Goal: Task Accomplishment & Management: Use online tool/utility

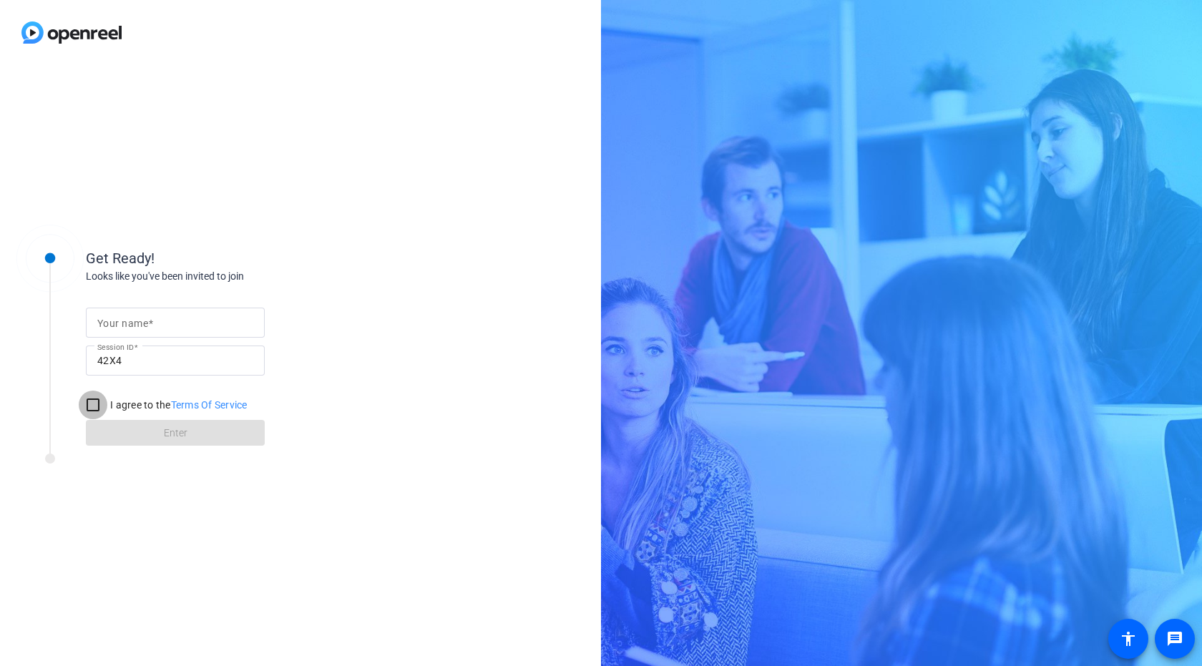
click at [97, 410] on input "I agree to the Terms Of Service" at bounding box center [93, 405] width 29 height 29
checkbox input "true"
click at [127, 324] on mat-label "Your name" at bounding box center [122, 323] width 51 height 11
click at [127, 324] on input "Your name" at bounding box center [175, 322] width 156 height 17
type input "Jerry Linander"
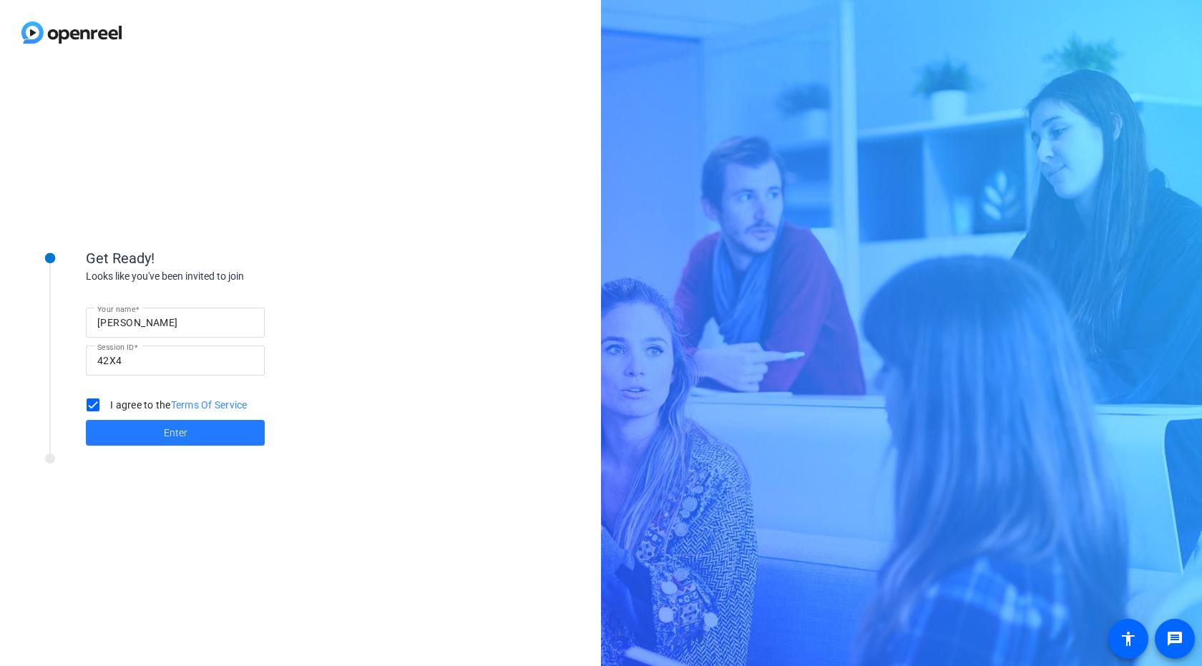
click at [182, 436] on span "Enter" at bounding box center [176, 433] width 24 height 15
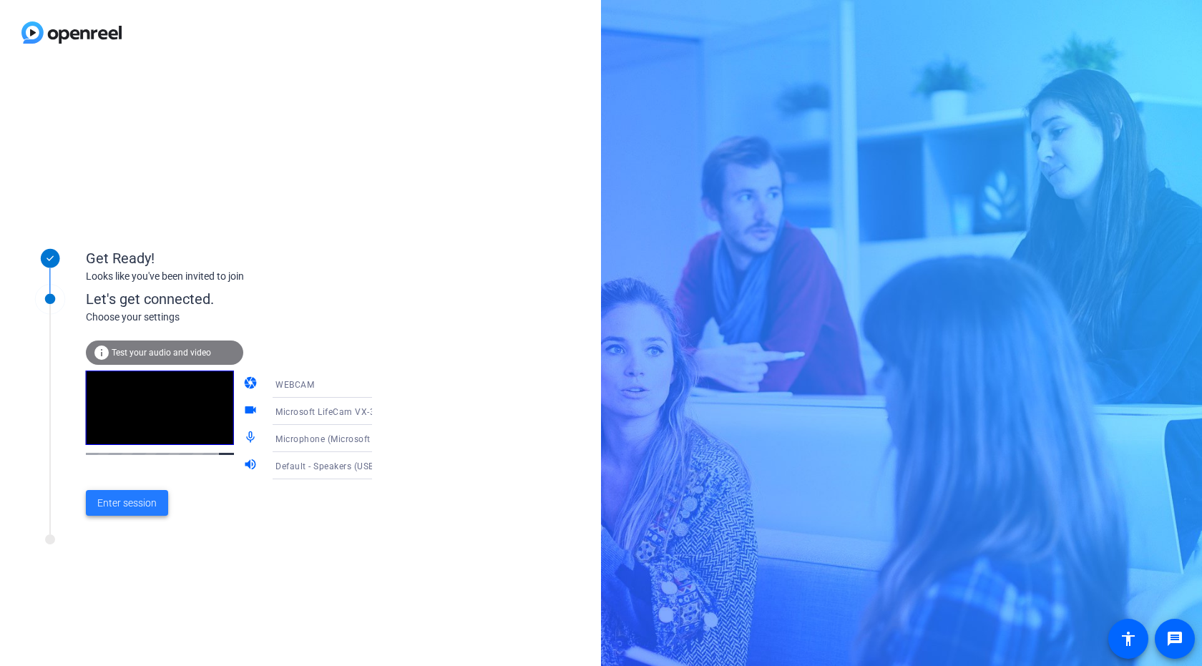
click at [125, 506] on span "Enter session" at bounding box center [126, 503] width 59 height 15
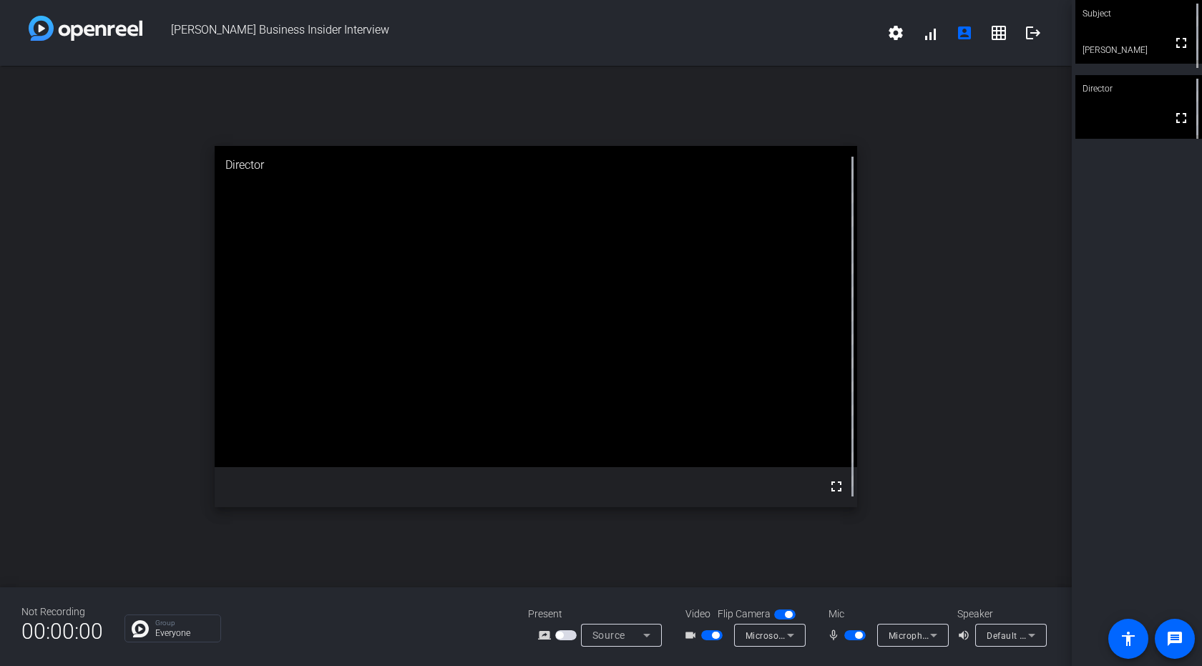
click at [855, 634] on span "button" at bounding box center [858, 635] width 7 height 7
click at [855, 636] on span "button" at bounding box center [858, 635] width 7 height 7
click at [855, 636] on span "button" at bounding box center [854, 635] width 21 height 10
click at [831, 635] on mat-icon "mic_none" at bounding box center [835, 635] width 17 height 17
drag, startPoint x: 903, startPoint y: 639, endPoint x: 973, endPoint y: 212, distance: 432.0
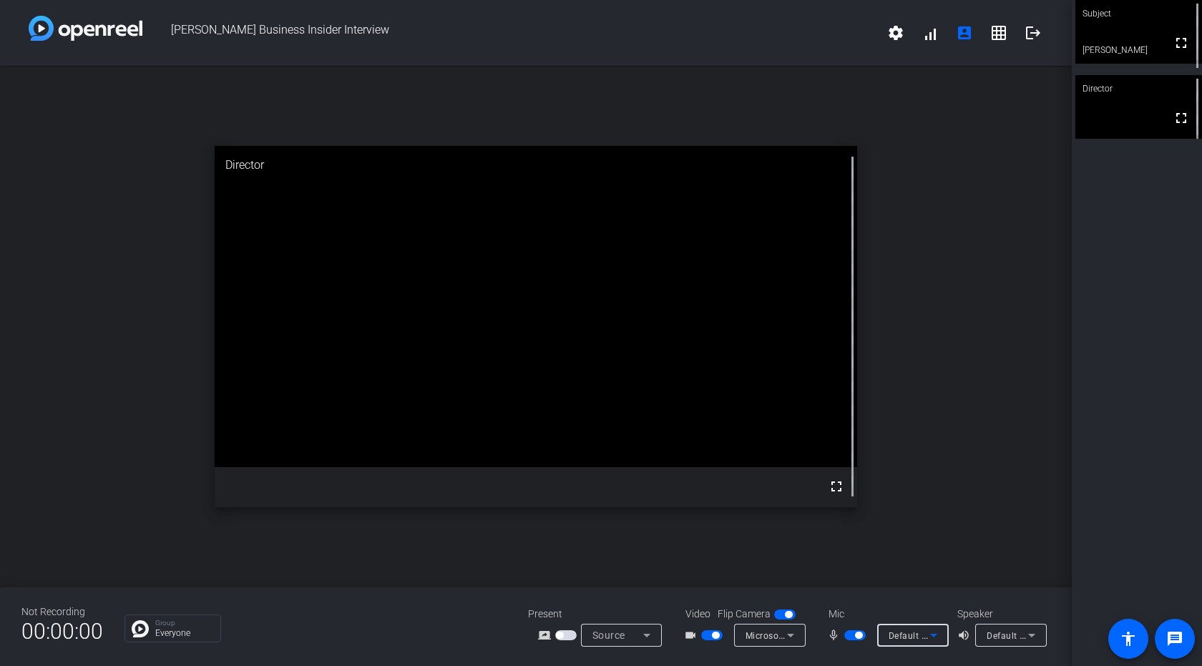
click at [973, 212] on div "open_in_new Director fullscreen" at bounding box center [535, 326] width 1071 height 521
click at [1113, 27] on video at bounding box center [1138, 32] width 127 height 64
drag, startPoint x: 836, startPoint y: 491, endPoint x: 855, endPoint y: 568, distance: 78.9
click at [839, 491] on mat-icon "fullscreen" at bounding box center [835, 486] width 17 height 17
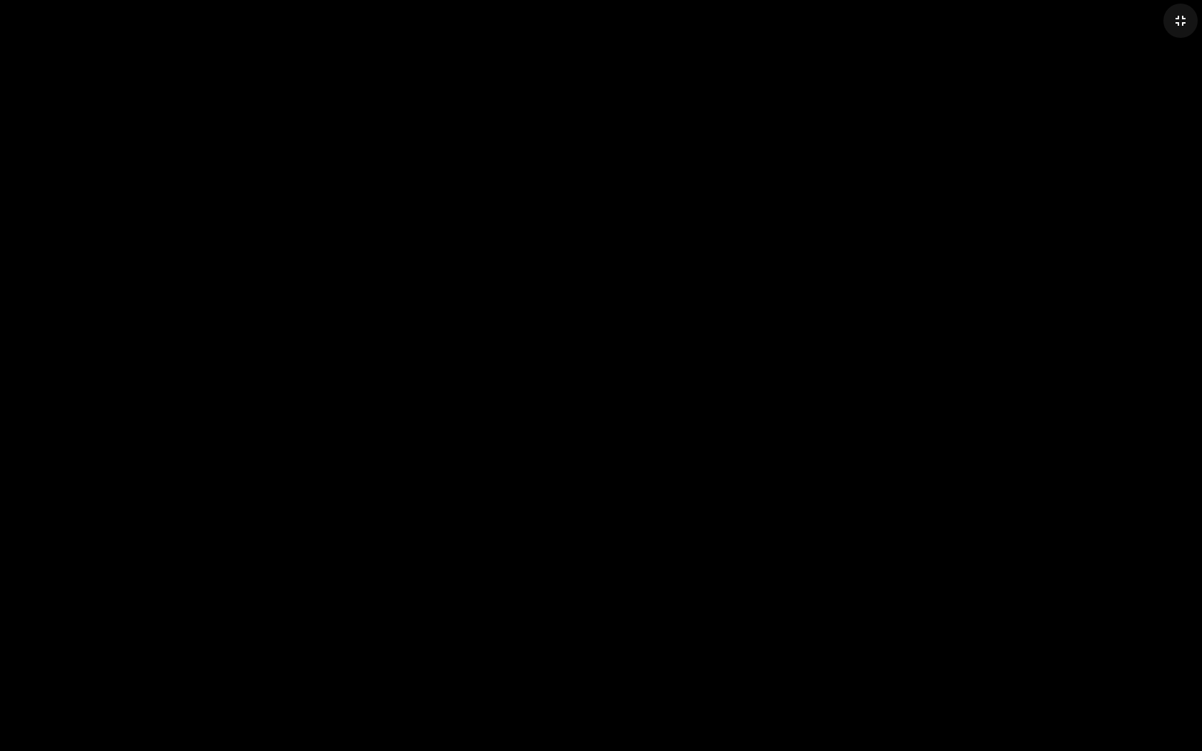
click at [1181, 20] on mat-icon "fullscreen_exit" at bounding box center [1180, 20] width 17 height 17
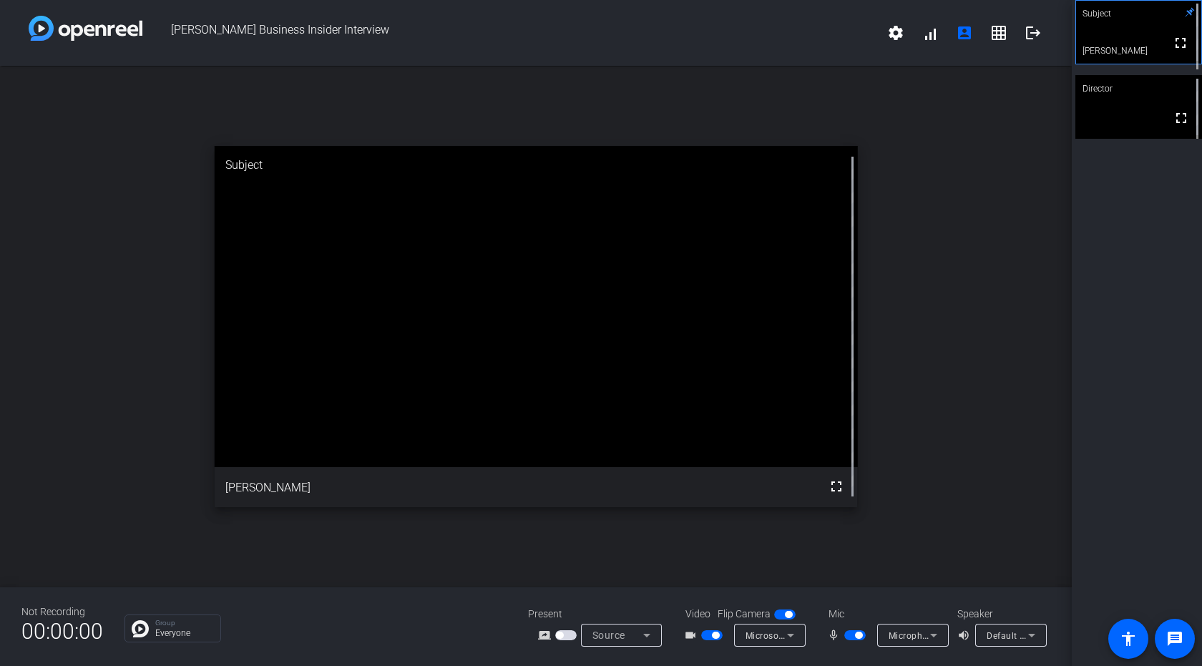
click at [834, 633] on mat-icon "mic_none" at bounding box center [835, 635] width 17 height 17
click at [925, 638] on icon at bounding box center [933, 635] width 17 height 17
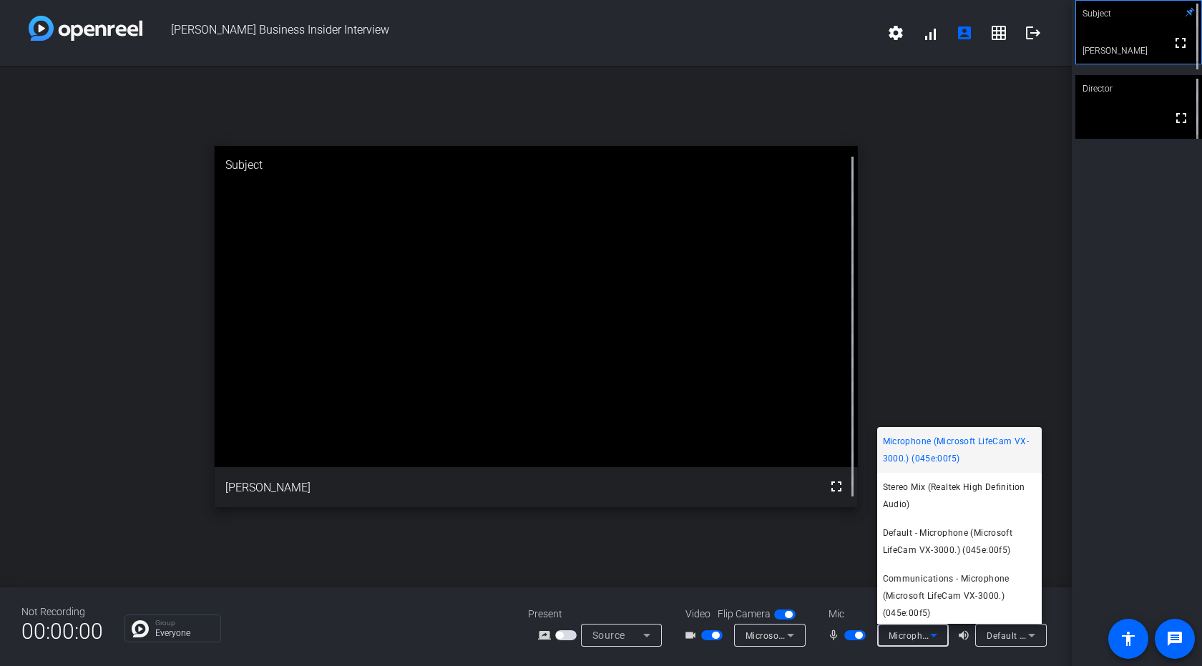
click at [915, 444] on span "Microphone (Microsoft LifeCam VX-3000.) (045e:00f5)" at bounding box center [959, 450] width 153 height 34
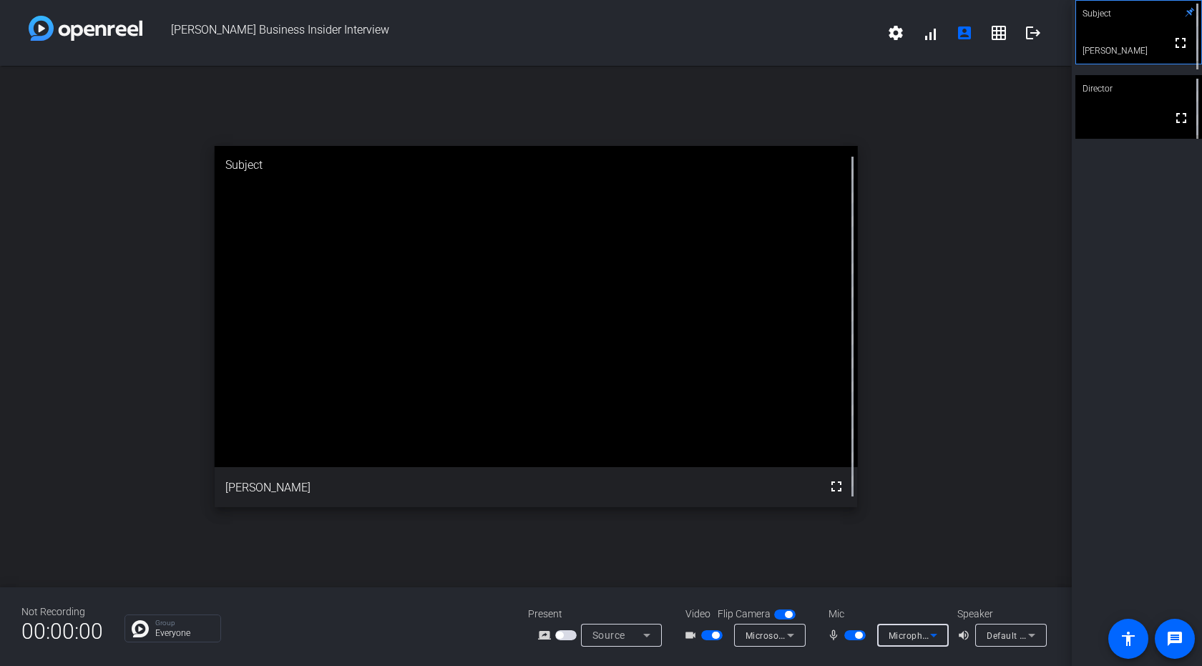
click at [935, 635] on icon at bounding box center [933, 636] width 7 height 4
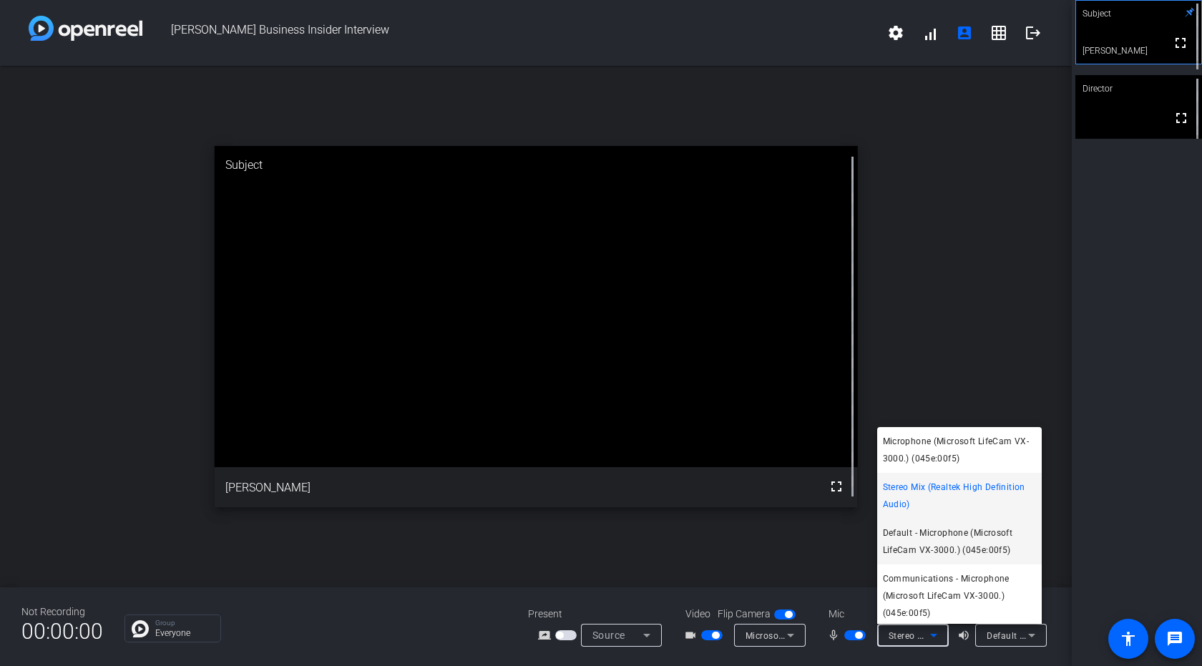
click at [888, 531] on span "Default - Microphone (Microsoft LifeCam VX-3000.) (045e:00f5)" at bounding box center [959, 541] width 153 height 34
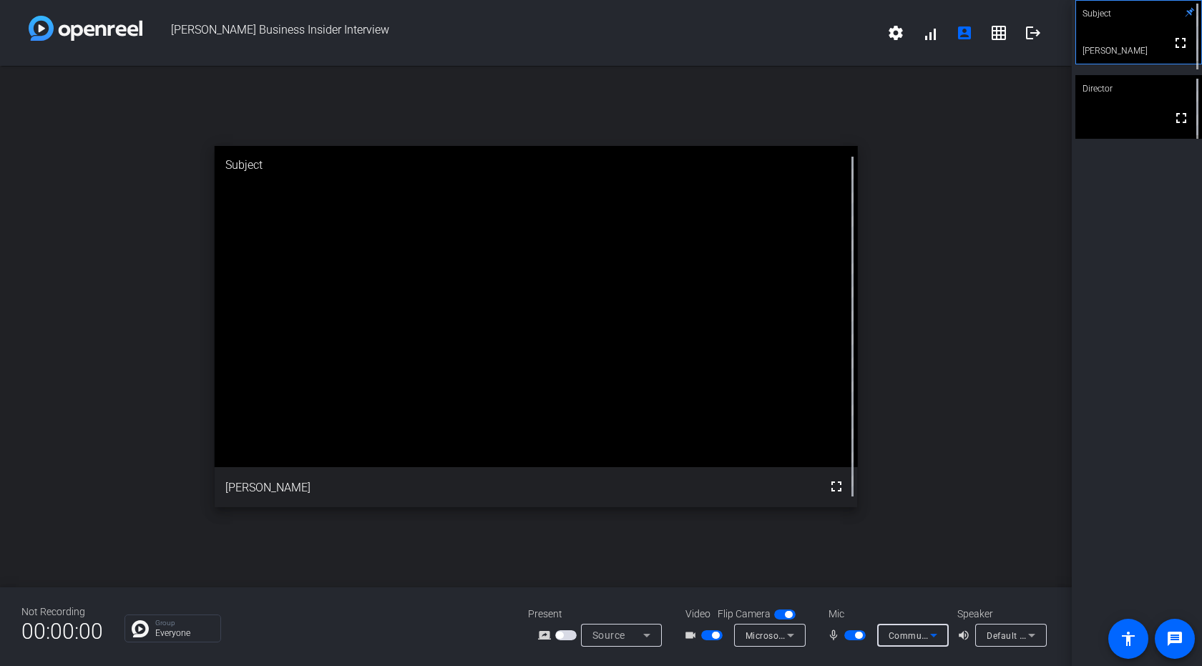
drag, startPoint x: 933, startPoint y: 635, endPoint x: 747, endPoint y: 214, distance: 460.5
click at [747, 214] on video at bounding box center [536, 306] width 643 height 321
click at [934, 632] on icon at bounding box center [933, 635] width 17 height 17
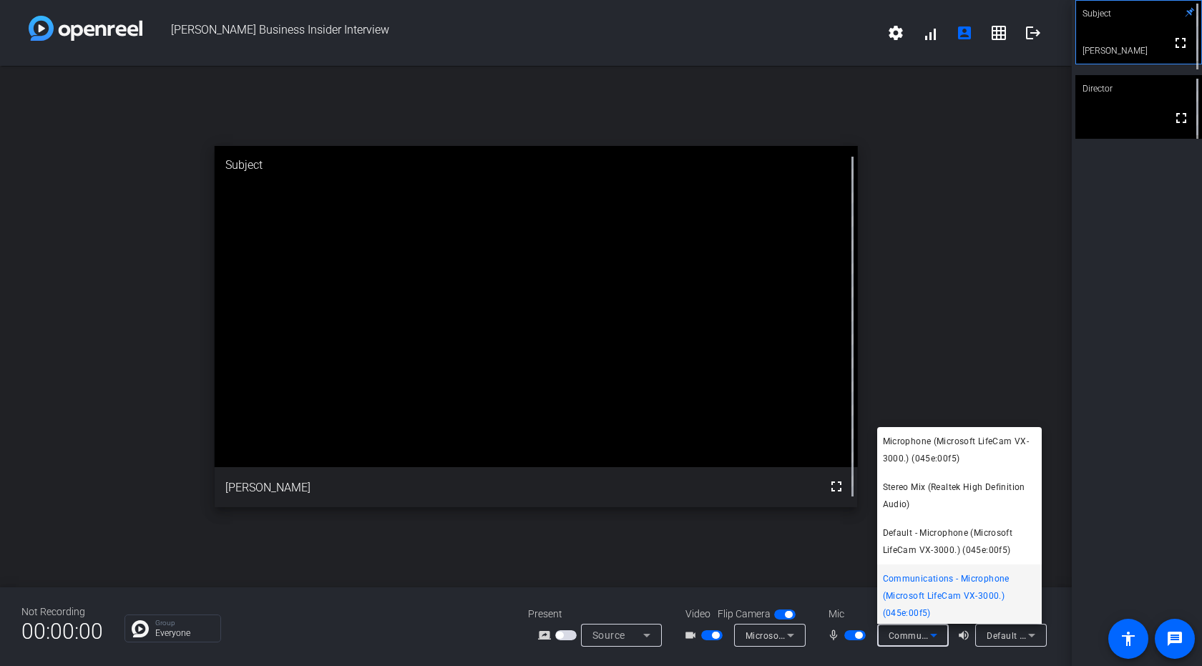
scroll to position [4, 0]
click at [940, 435] on span "Microphone (Microsoft LifeCam VX-3000.) (045e:00f5)" at bounding box center [959, 446] width 153 height 34
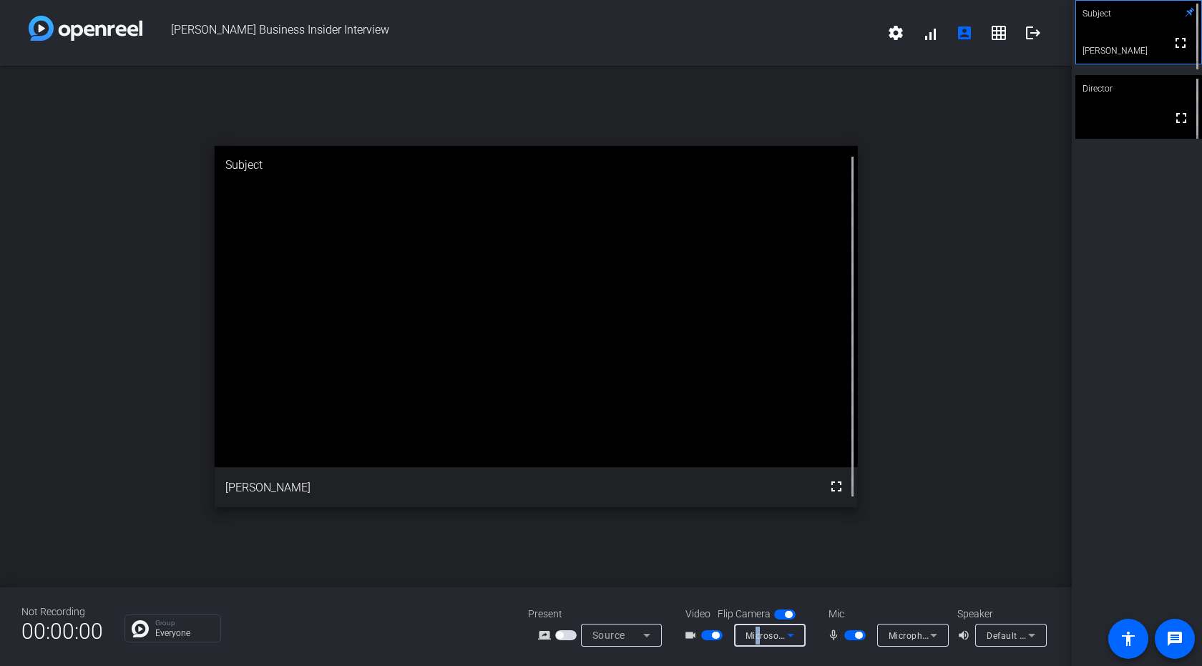
click at [757, 638] on span "Microsoft LifeCam VX-3000 (045e:00f5)" at bounding box center [828, 634] width 167 height 11
click at [805, 591] on span "Microsoft LifeCam VX-3000 (045e:00f5)" at bounding box center [806, 601] width 132 height 34
click at [783, 614] on span "button" at bounding box center [784, 614] width 21 height 10
click at [779, 614] on span "button" at bounding box center [778, 614] width 7 height 7
click at [792, 637] on icon at bounding box center [790, 635] width 17 height 17
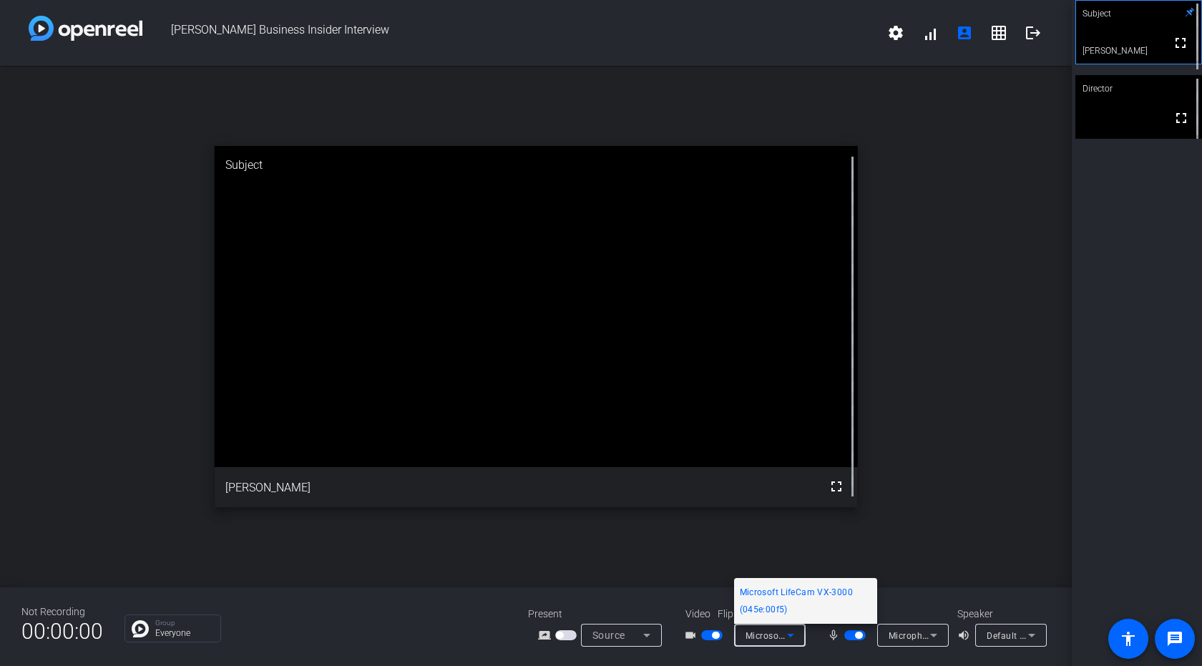
click at [809, 613] on span "Microsoft LifeCam VX-3000 (045e:00f5)" at bounding box center [806, 601] width 132 height 34
click at [1132, 26] on div "Subject" at bounding box center [1138, 13] width 127 height 27
drag, startPoint x: 1184, startPoint y: 45, endPoint x: 1199, endPoint y: 124, distance: 80.0
click at [1184, 47] on span at bounding box center [1180, 43] width 34 height 34
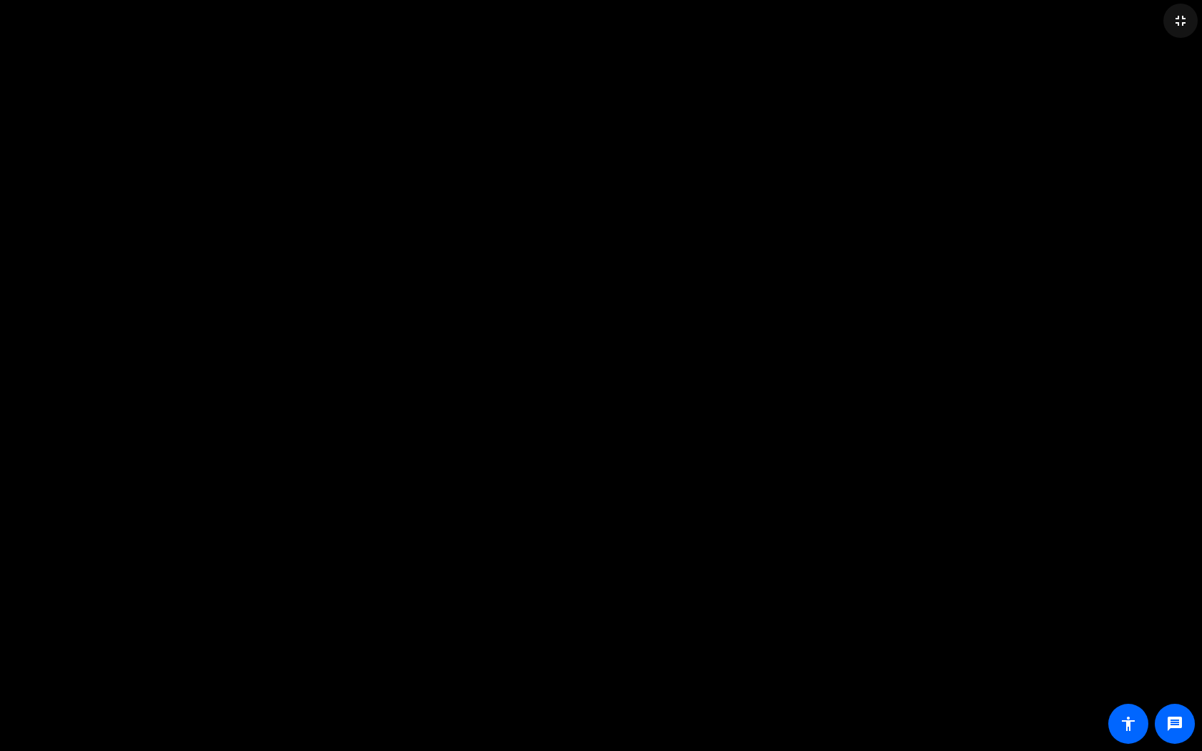
drag, startPoint x: 1183, startPoint y: 14, endPoint x: 1175, endPoint y: 24, distance: 12.7
click at [1175, 24] on button "fullscreen_exit" at bounding box center [1180, 21] width 34 height 34
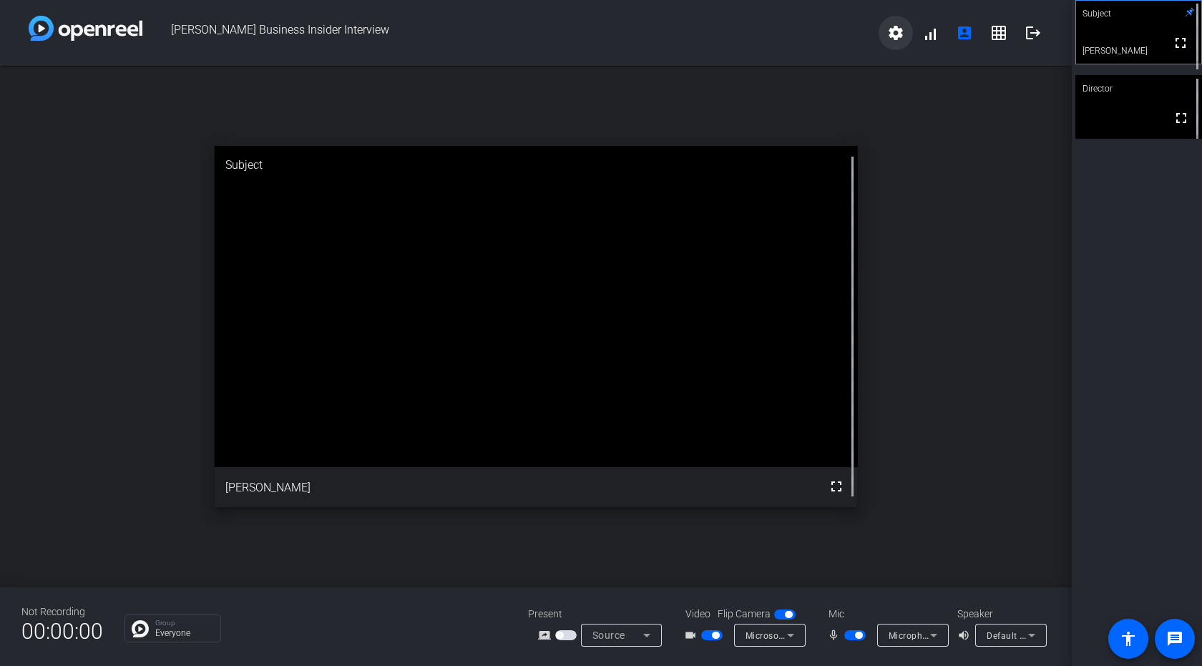
click at [893, 34] on mat-icon "settings" at bounding box center [895, 32] width 17 height 17
drag, startPoint x: 1163, startPoint y: 369, endPoint x: 1130, endPoint y: 401, distance: 46.0
click at [1132, 400] on div at bounding box center [601, 333] width 1202 height 666
click at [795, 637] on icon at bounding box center [790, 635] width 17 height 17
click at [810, 594] on span "Microsoft LifeCam VX-3000 (045e:00f5)" at bounding box center [806, 601] width 132 height 34
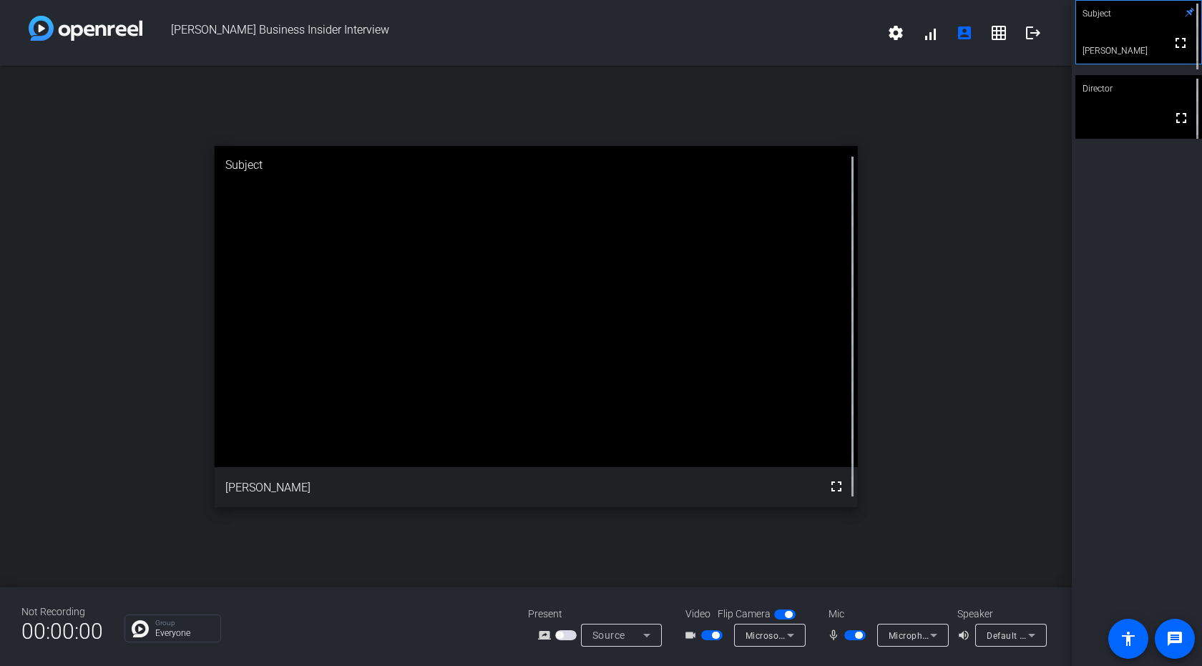
click at [782, 615] on span "button" at bounding box center [784, 614] width 21 height 10
click at [782, 617] on span "button" at bounding box center [784, 614] width 21 height 10
click at [788, 637] on icon at bounding box center [790, 635] width 17 height 17
click at [795, 590] on span "Microsoft LifeCam VX-3000 (045e:00f5)" at bounding box center [806, 601] width 132 height 34
click at [776, 615] on span "button" at bounding box center [784, 614] width 21 height 10
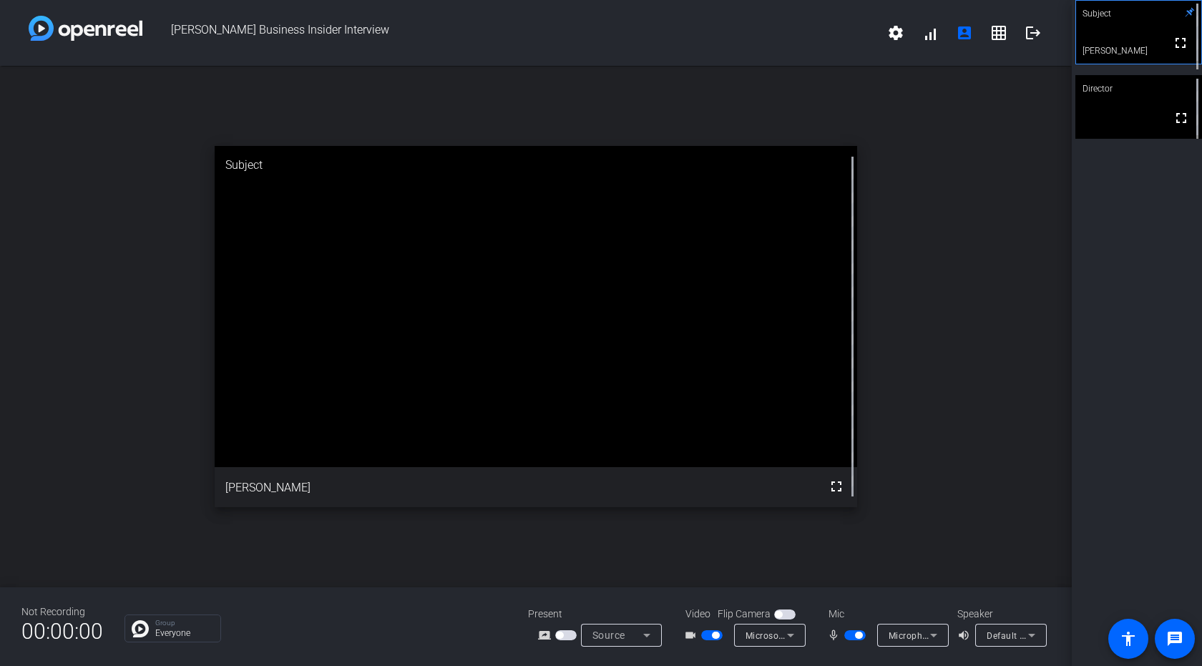
click at [786, 612] on span "button" at bounding box center [784, 614] width 21 height 10
click at [792, 638] on icon at bounding box center [790, 635] width 17 height 17
click at [778, 609] on span "Microsoft LifeCam VX-3000 (045e:00f5)" at bounding box center [806, 601] width 132 height 34
drag, startPoint x: 597, startPoint y: 319, endPoint x: 797, endPoint y: 591, distance: 337.6
click at [651, 389] on video at bounding box center [536, 306] width 643 height 321
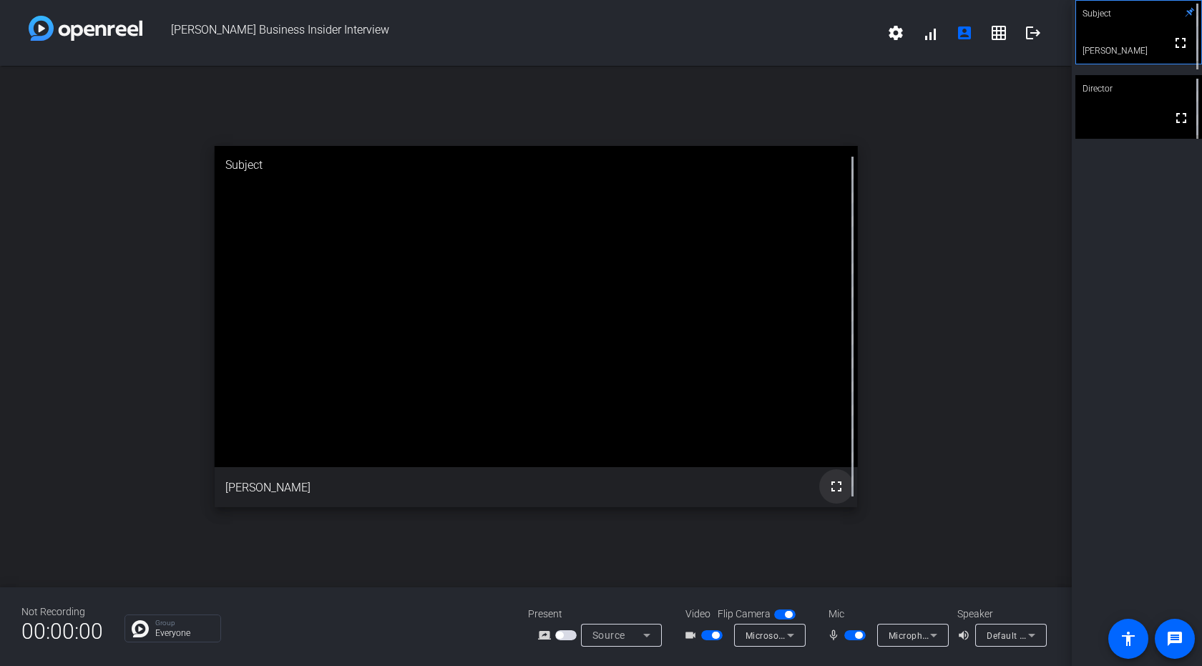
click at [833, 483] on mat-icon "fullscreen" at bounding box center [835, 486] width 17 height 17
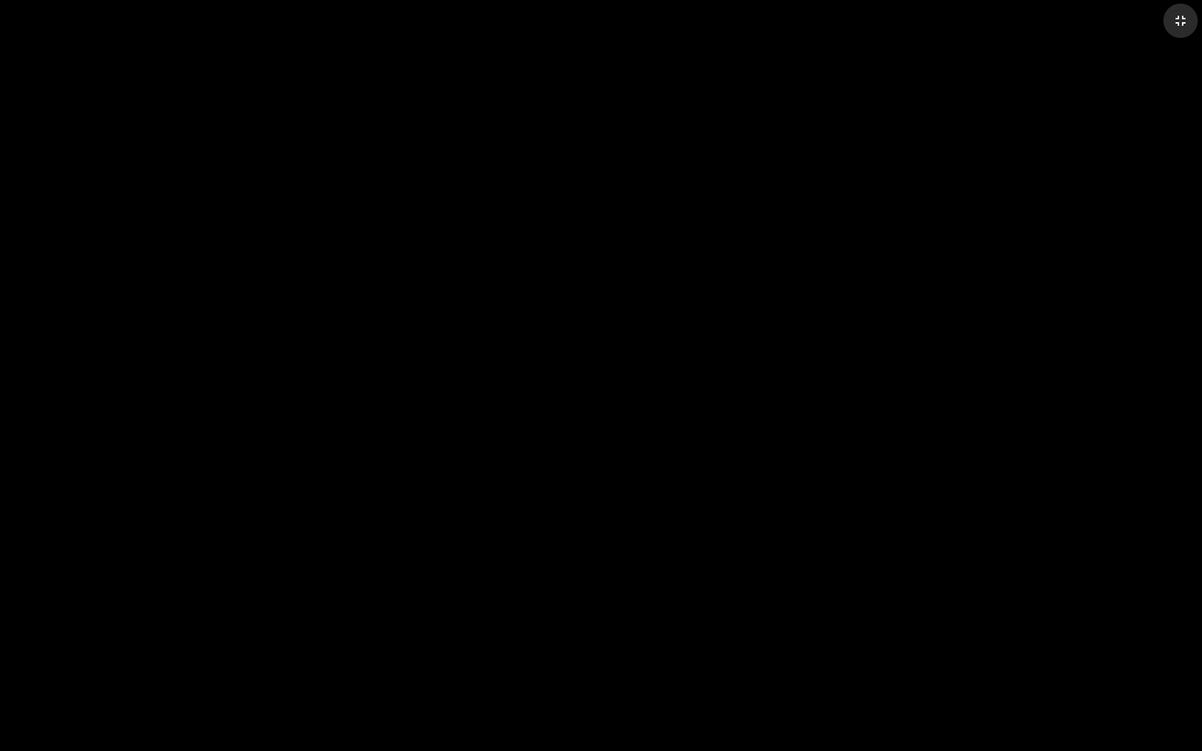
click at [1182, 21] on mat-icon "fullscreen_exit" at bounding box center [1180, 20] width 17 height 17
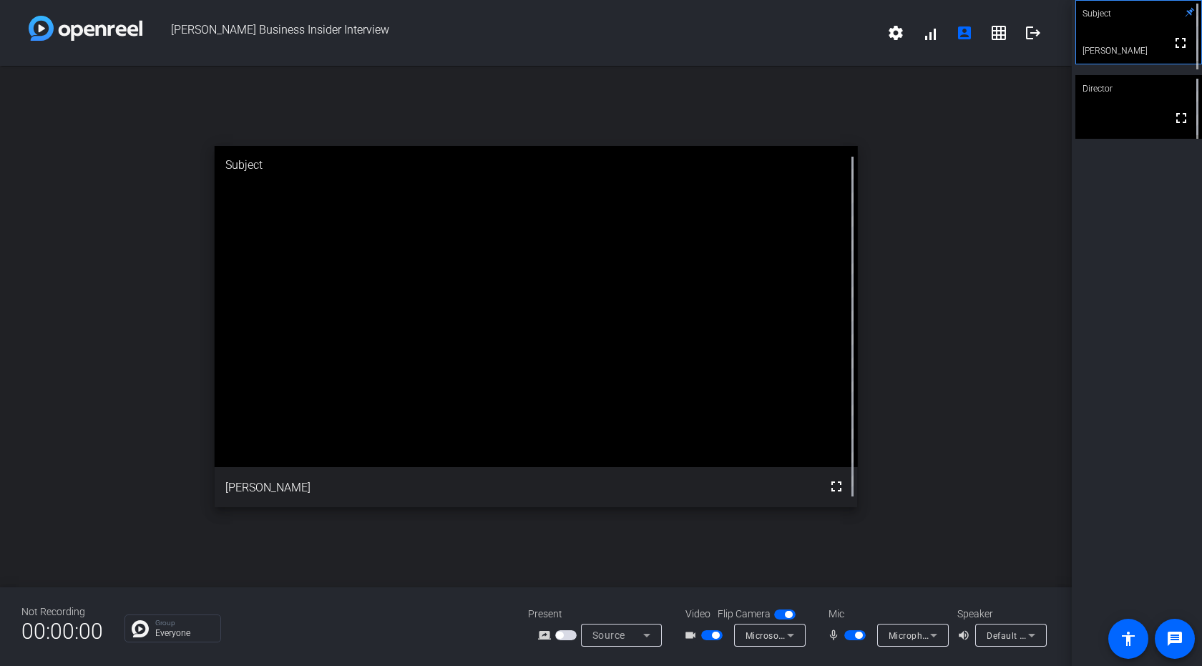
click at [543, 635] on mat-icon "screen_share_outline" at bounding box center [546, 635] width 17 height 17
click at [645, 633] on icon at bounding box center [646, 635] width 17 height 17
click at [921, 501] on div at bounding box center [601, 333] width 1202 height 666
click at [784, 634] on icon at bounding box center [790, 635] width 17 height 17
drag, startPoint x: 786, startPoint y: 591, endPoint x: 911, endPoint y: 183, distance: 426.4
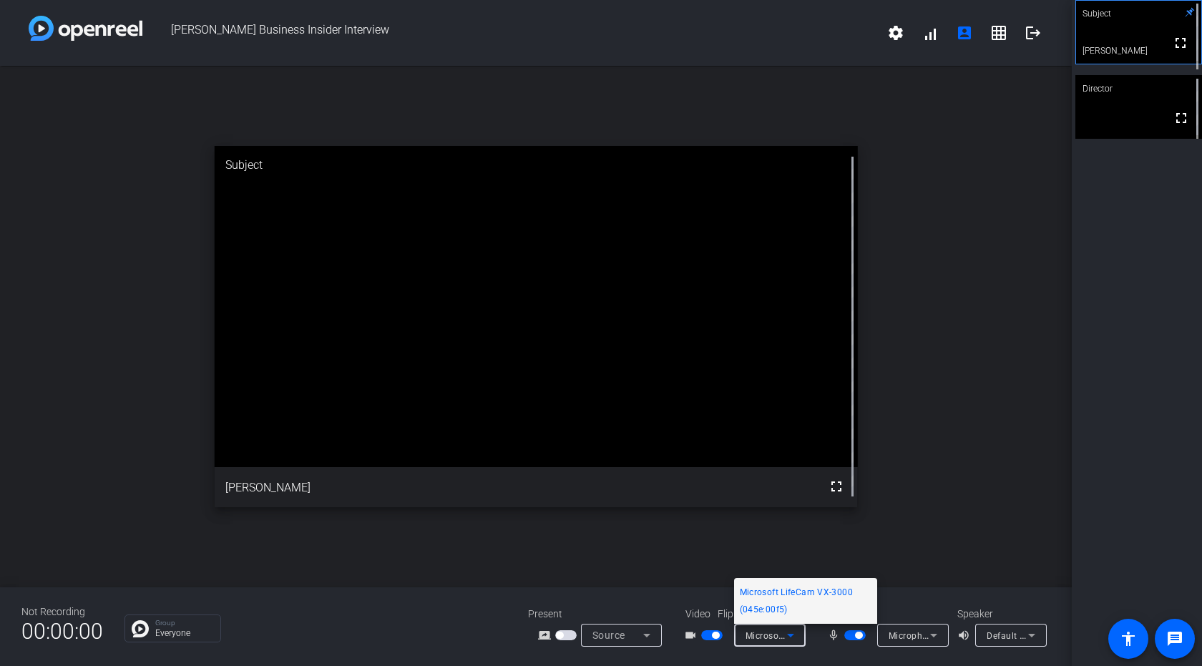
click at [911, 183] on div at bounding box center [601, 333] width 1202 height 666
click at [760, 631] on span "Microsoft LifeCam VX-3000 (045e:00f5)" at bounding box center [828, 634] width 167 height 11
click at [767, 592] on span "Microsoft LifeCam VX-3000 (045e:00f5)" at bounding box center [806, 601] width 132 height 34
click at [767, 592] on div "Not Recording 00:00:00 Group Everyone Present screen_share_outline Source Video…" at bounding box center [535, 626] width 1071 height 79
click at [898, 36] on mat-icon "settings" at bounding box center [895, 32] width 17 height 17
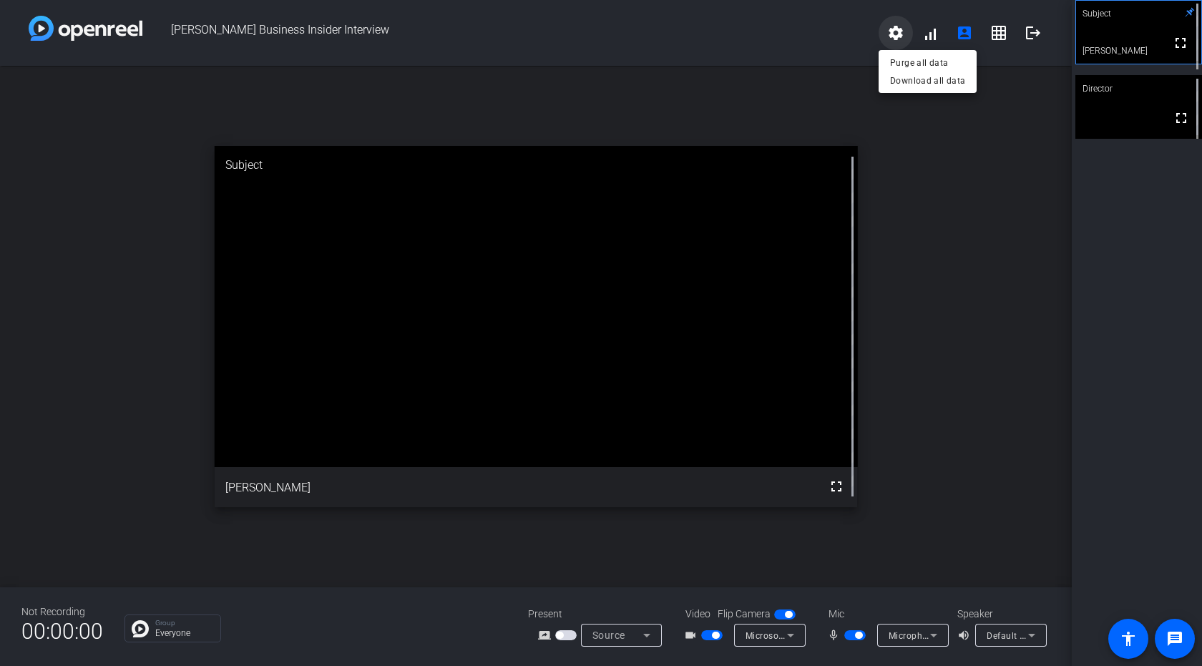
click at [898, 36] on div at bounding box center [601, 333] width 1202 height 666
click at [1172, 50] on mat-icon "fullscreen" at bounding box center [1180, 42] width 17 height 17
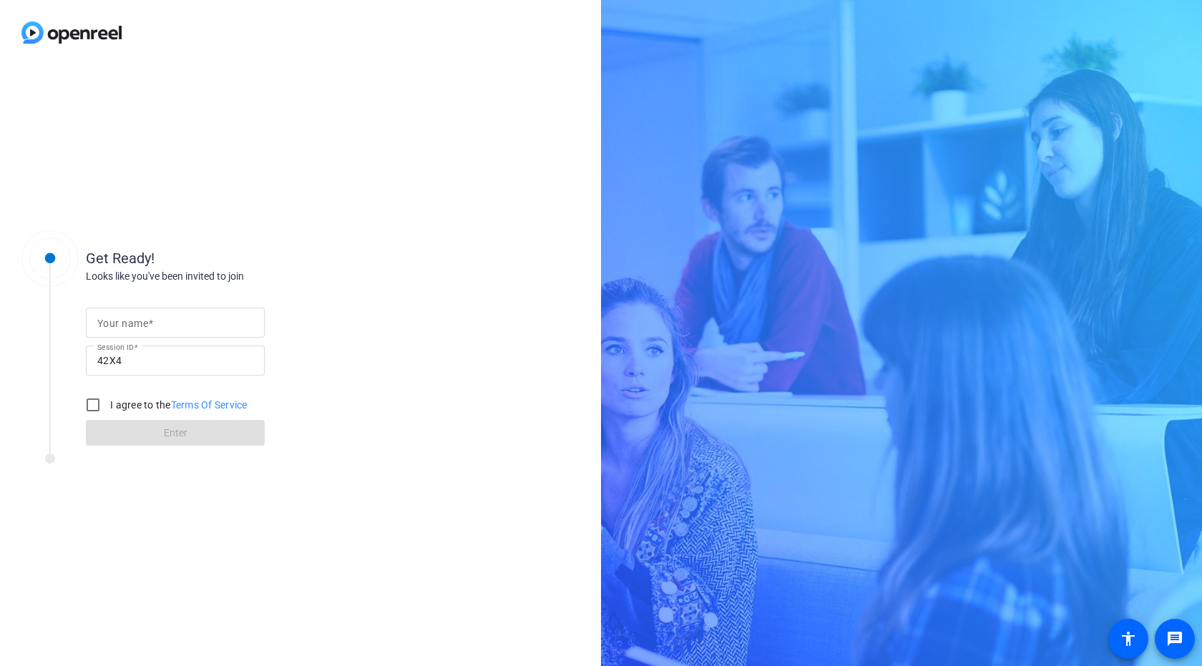
click at [138, 324] on mat-label "Your name" at bounding box center [122, 323] width 51 height 11
click at [138, 324] on input "Your name" at bounding box center [175, 322] width 156 height 17
type input "[PERSON_NAME]"
click at [99, 408] on input "I agree to the Terms Of Service" at bounding box center [93, 405] width 29 height 29
checkbox input "true"
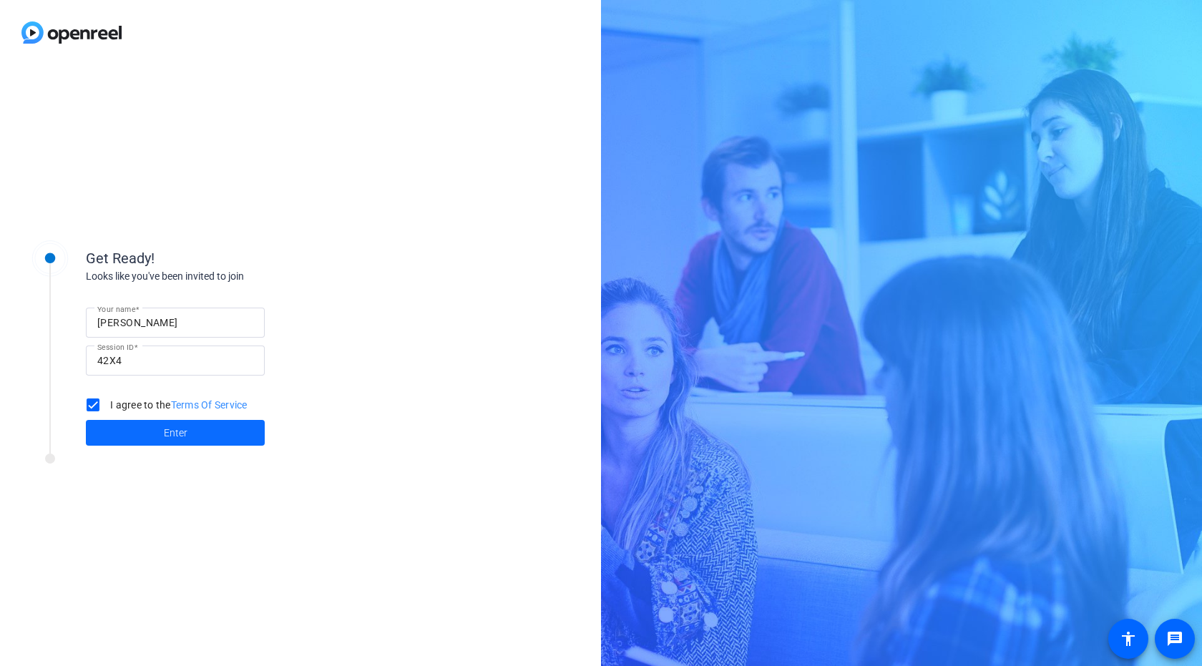
click at [152, 438] on span at bounding box center [175, 433] width 179 height 34
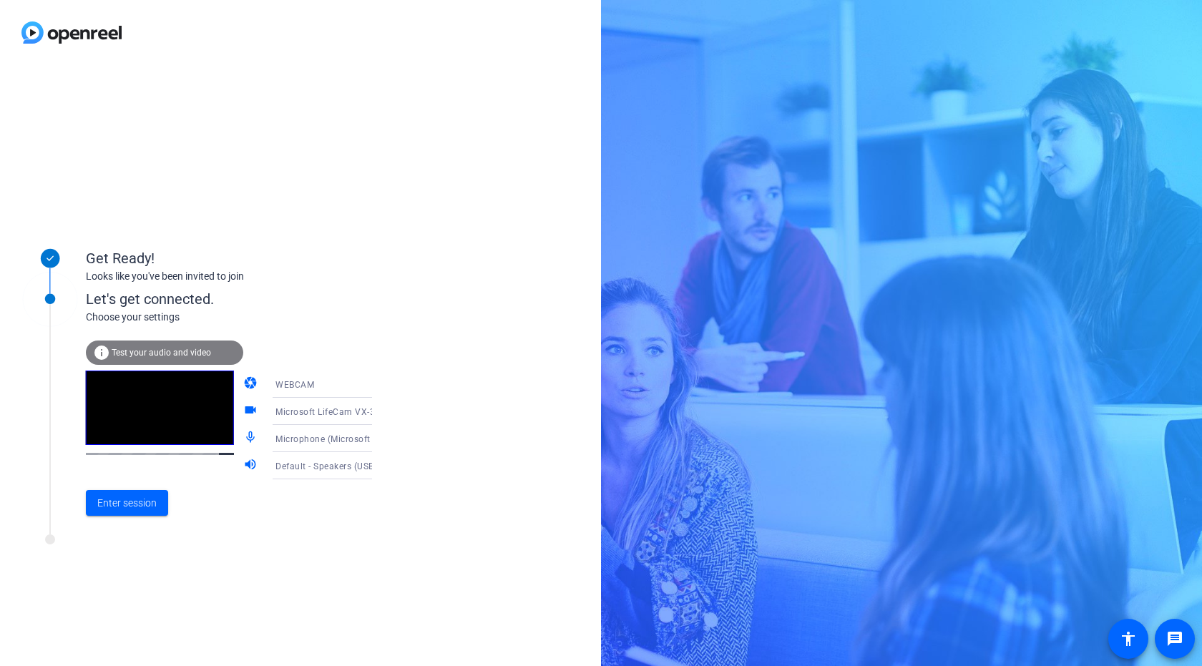
click at [291, 441] on span "Microphone (Microsoft LifeCam VX-3000.) (045e:00f5)" at bounding box center [389, 438] width 228 height 11
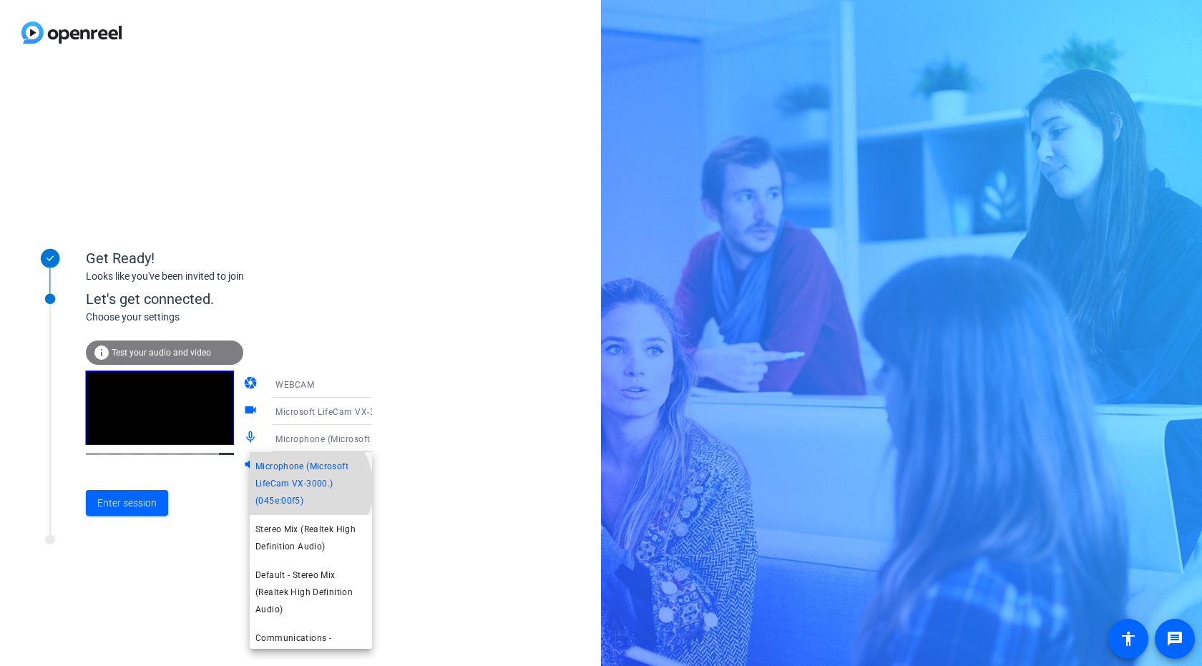
click at [299, 488] on span "Microphone (Microsoft LifeCam VX-3000.) (045e:00f5)" at bounding box center [310, 483] width 111 height 51
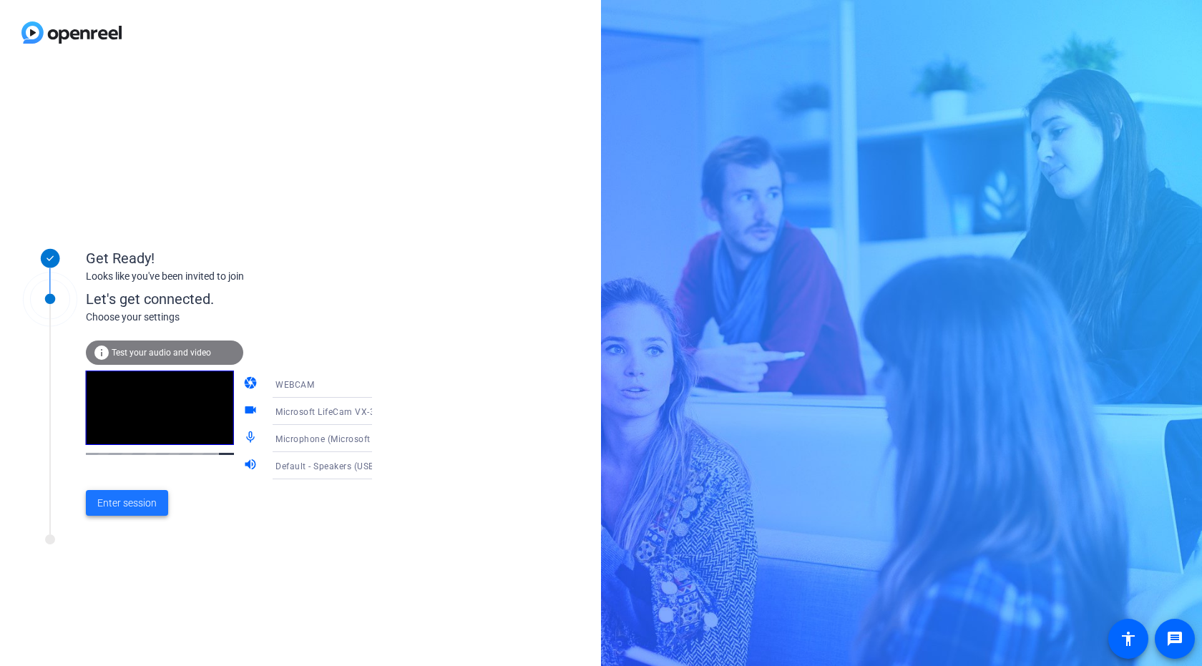
click at [139, 504] on span "Enter session" at bounding box center [126, 503] width 59 height 15
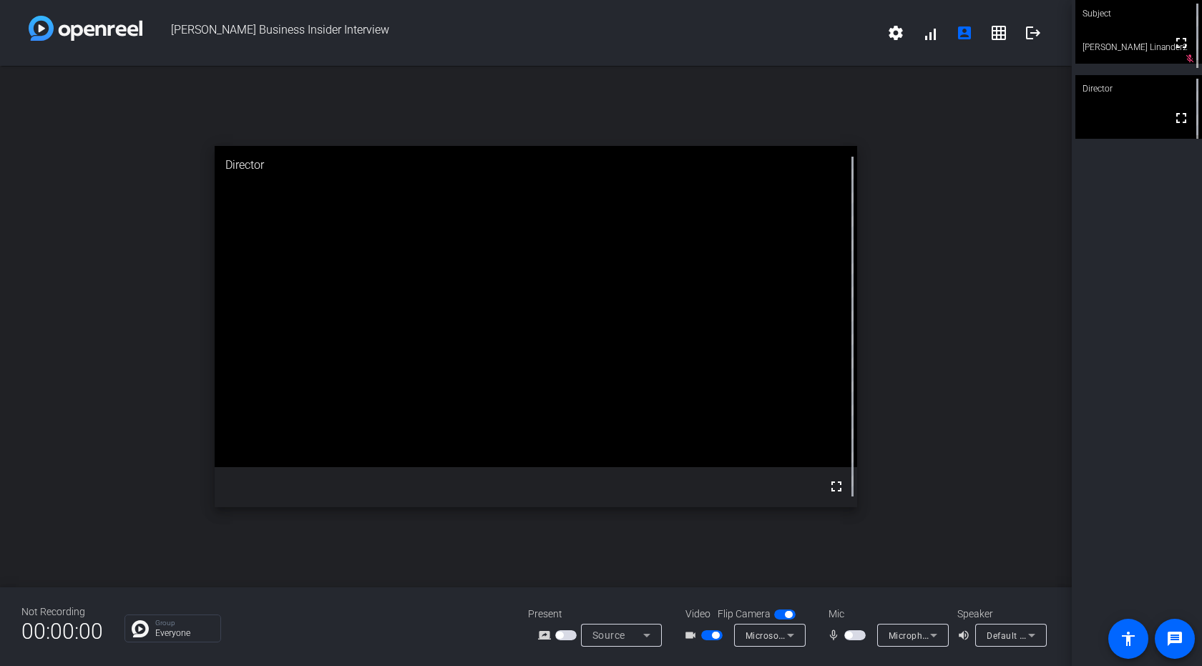
click at [558, 636] on span "button" at bounding box center [559, 635] width 7 height 7
click at [853, 632] on span "button" at bounding box center [854, 635] width 21 height 10
click at [935, 636] on icon at bounding box center [933, 636] width 7 height 4
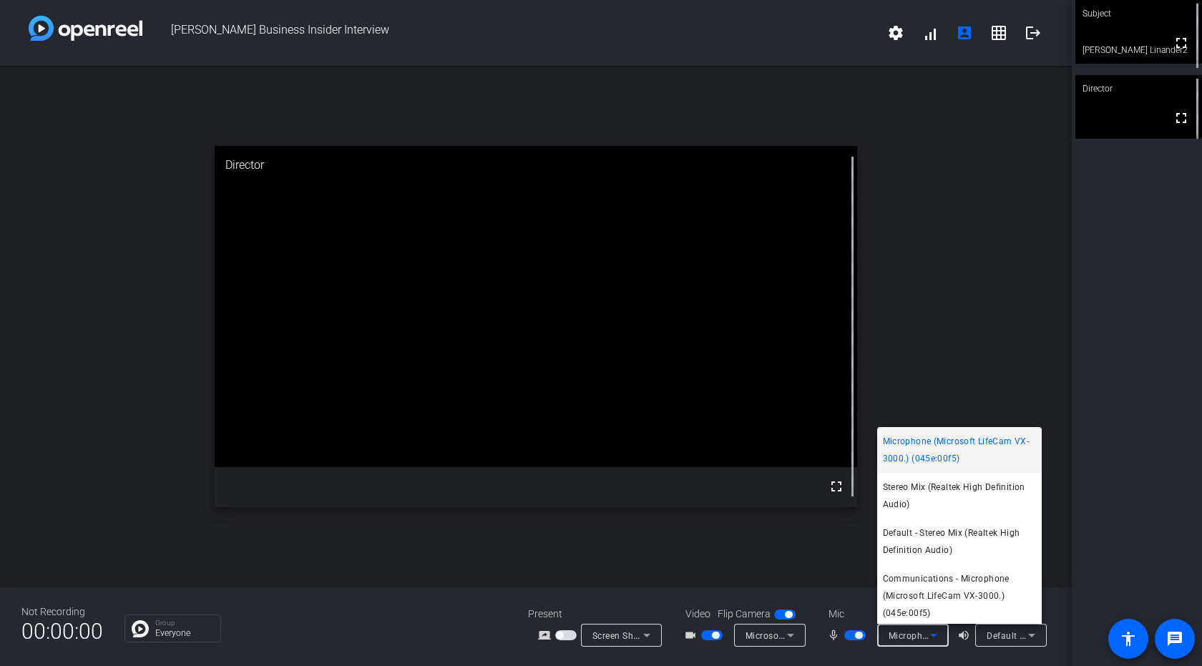
click at [936, 635] on div at bounding box center [601, 333] width 1202 height 666
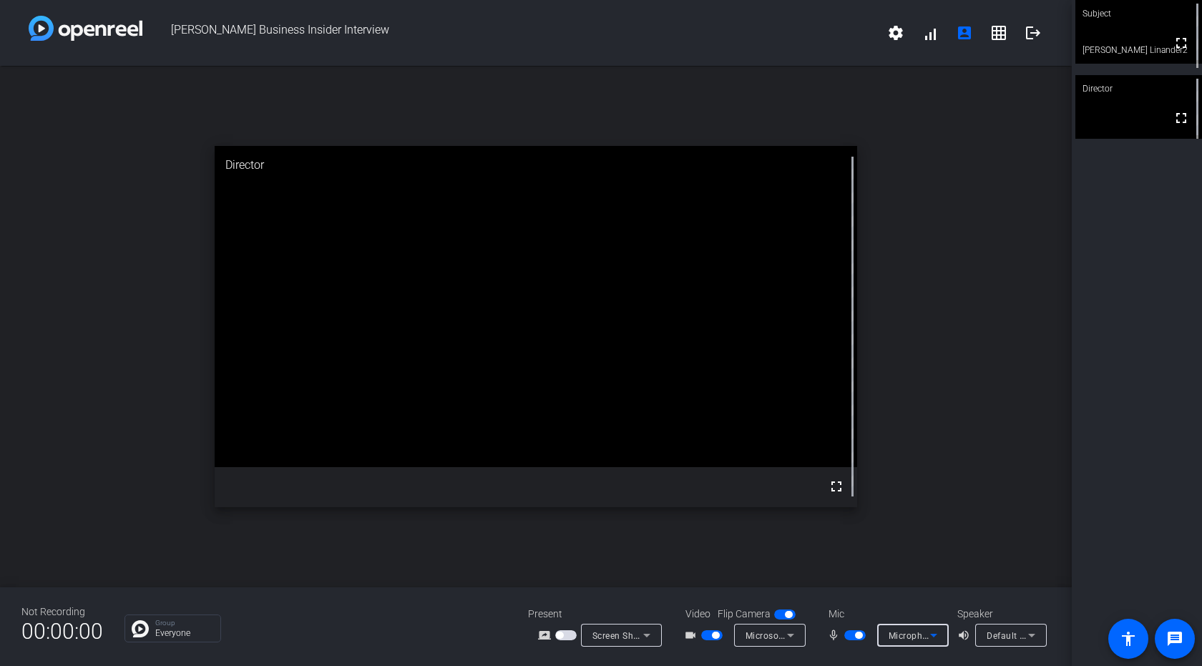
click at [936, 635] on icon at bounding box center [933, 635] width 17 height 17
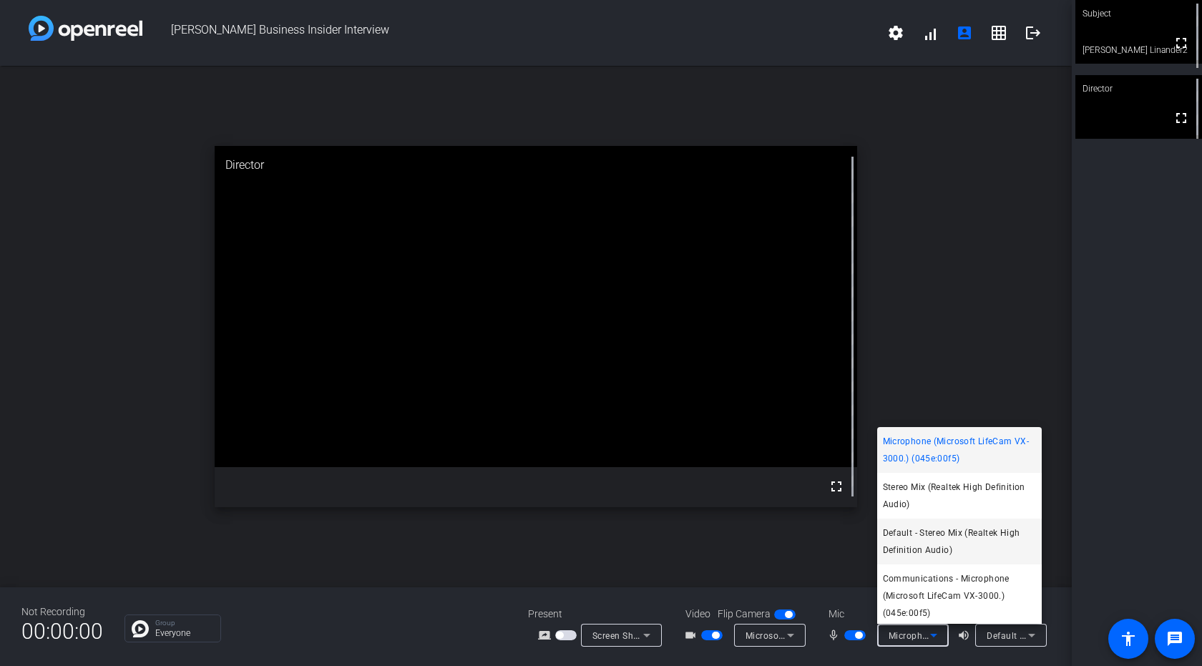
click at [910, 541] on span "Default - Stereo Mix (Realtek High Definition Audio)" at bounding box center [959, 541] width 153 height 34
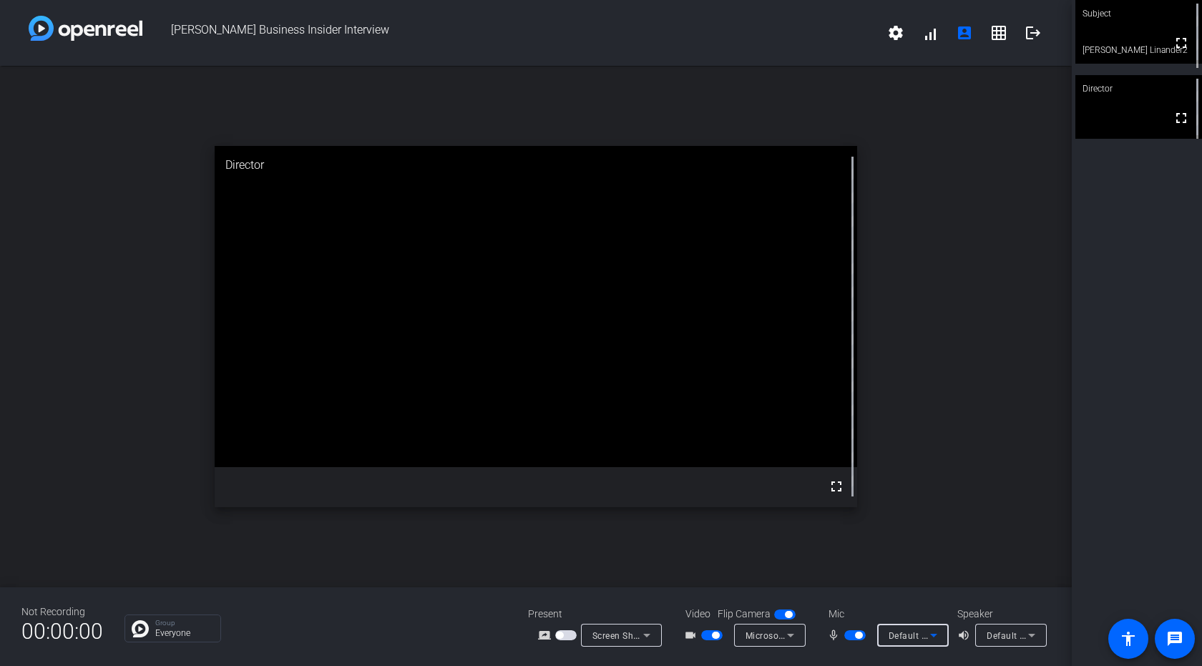
click at [847, 631] on span "button" at bounding box center [854, 635] width 21 height 10
click at [851, 635] on span "button" at bounding box center [848, 635] width 7 height 7
click at [998, 34] on mat-icon "grid_on" at bounding box center [998, 32] width 17 height 17
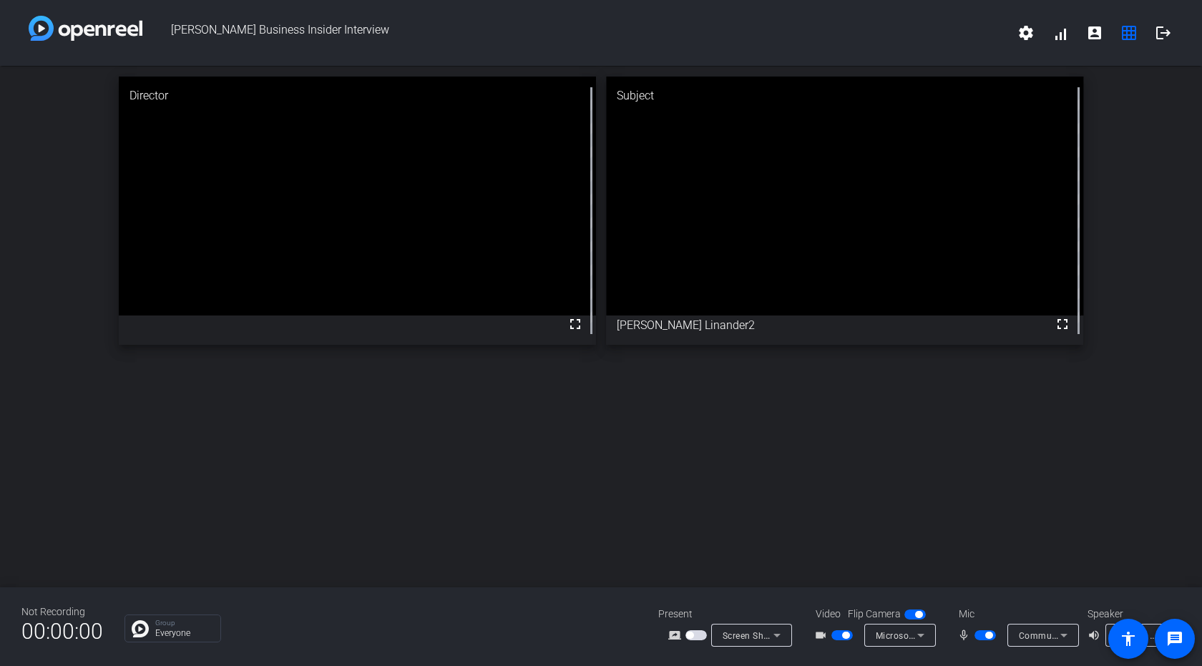
click at [922, 635] on icon at bounding box center [920, 636] width 7 height 4
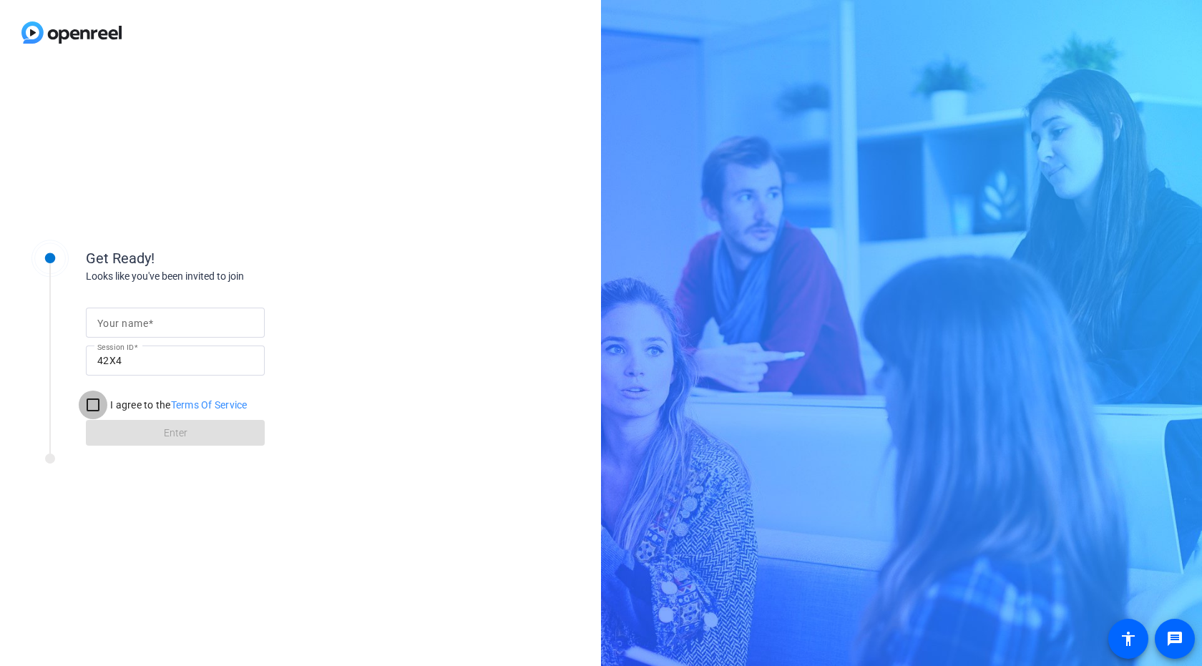
click at [90, 405] on input "I agree to the Terms Of Service" at bounding box center [93, 405] width 29 height 29
checkbox input "true"
click at [153, 323] on label "Your name" at bounding box center [125, 323] width 56 height 11
click at [153, 323] on input "Your name" at bounding box center [175, 322] width 156 height 17
type input "[PERSON_NAME]"
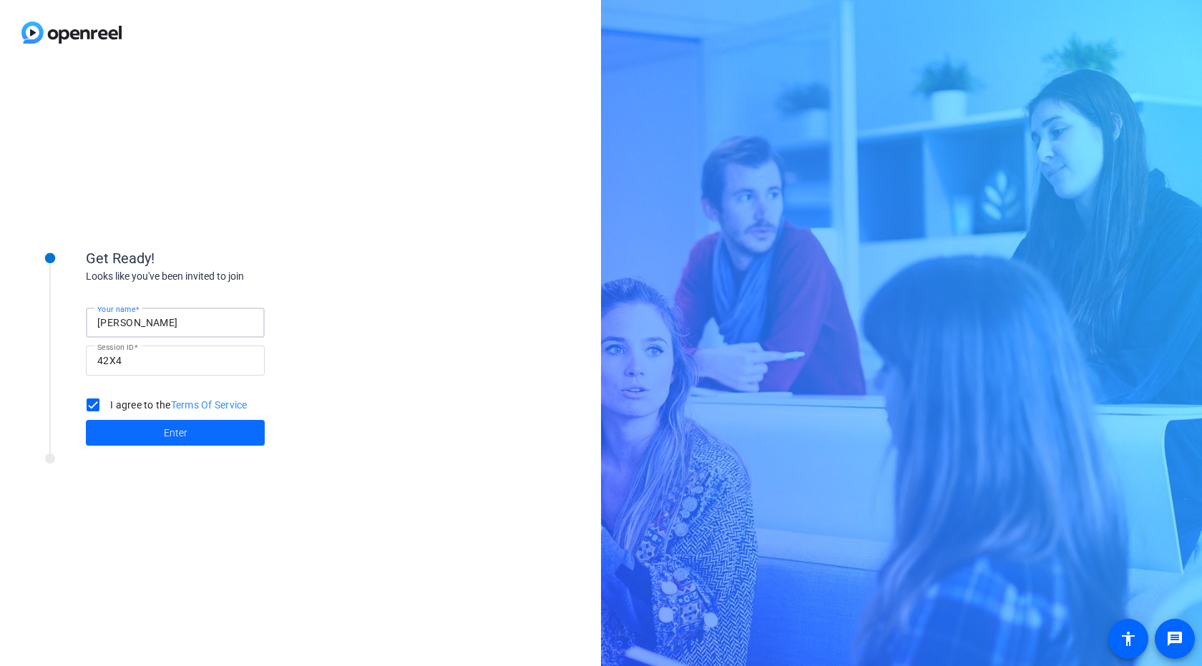
click at [204, 437] on span at bounding box center [175, 433] width 179 height 34
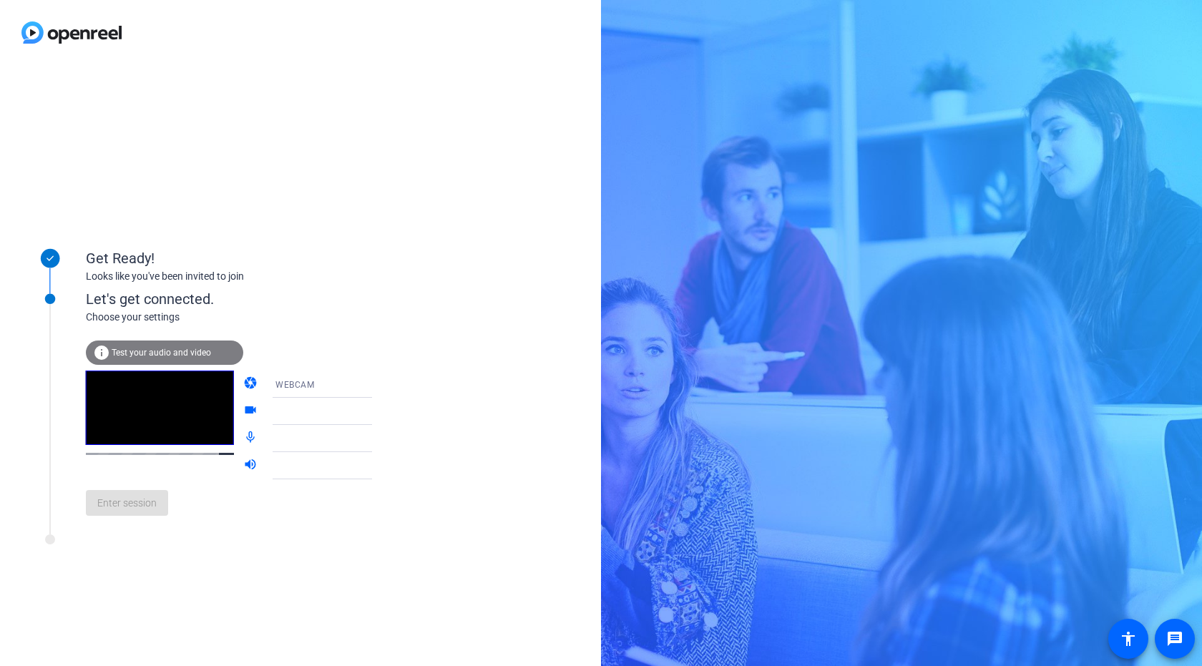
click at [378, 433] on icon at bounding box center [386, 438] width 17 height 17
drag, startPoint x: 357, startPoint y: 441, endPoint x: 363, endPoint y: 446, distance: 7.6
click at [378, 446] on icon at bounding box center [386, 438] width 17 height 17
click at [243, 435] on mat-icon "mic_none" at bounding box center [251, 438] width 17 height 17
click at [298, 438] on div at bounding box center [332, 433] width 137 height 16
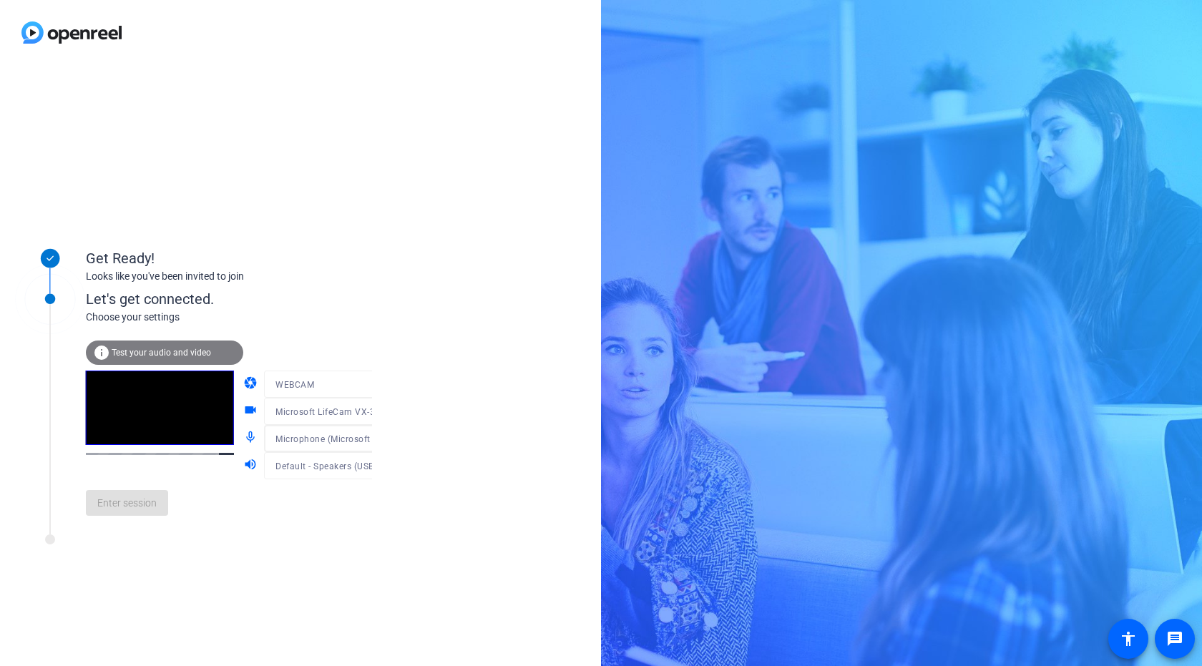
click at [298, 438] on div "camera WEBCAM videocam Microsoft LifeCam VX-3000 (045e:00f5) mic_none Microphon…" at bounding box center [321, 424] width 157 height 109
click at [378, 444] on icon at bounding box center [386, 438] width 17 height 17
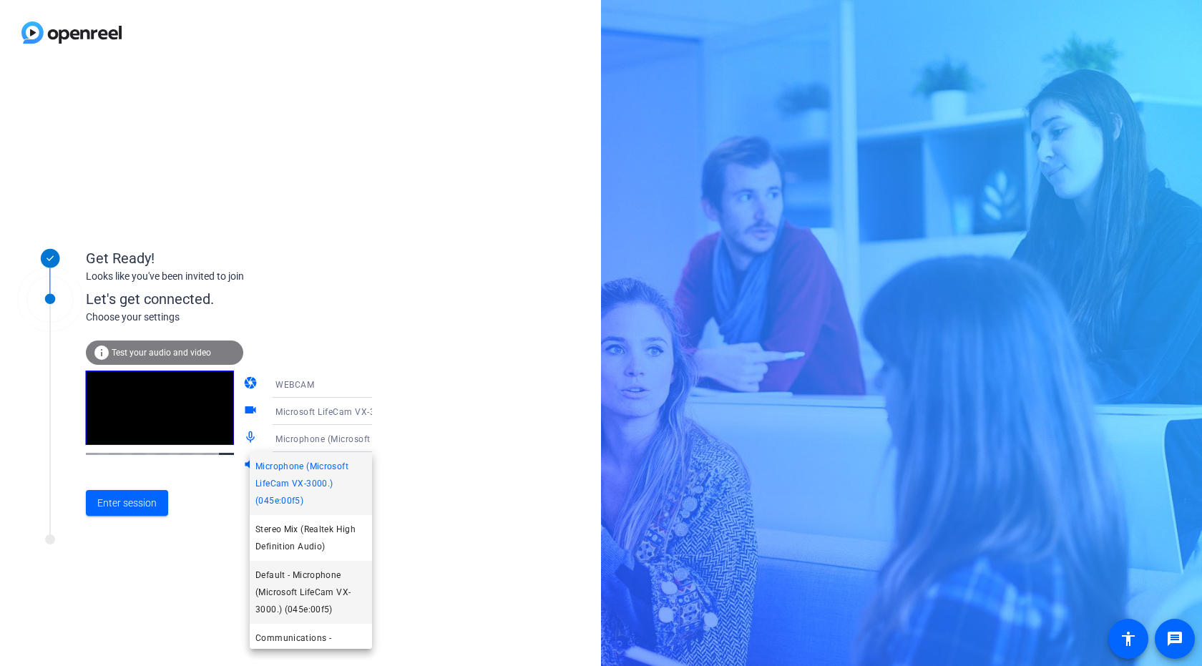
drag, startPoint x: 311, startPoint y: 587, endPoint x: 318, endPoint y: 586, distance: 7.2
click at [313, 587] on span "Default - Microphone (Microsoft LifeCam VX-3000.) (045e:00f5)" at bounding box center [310, 591] width 111 height 51
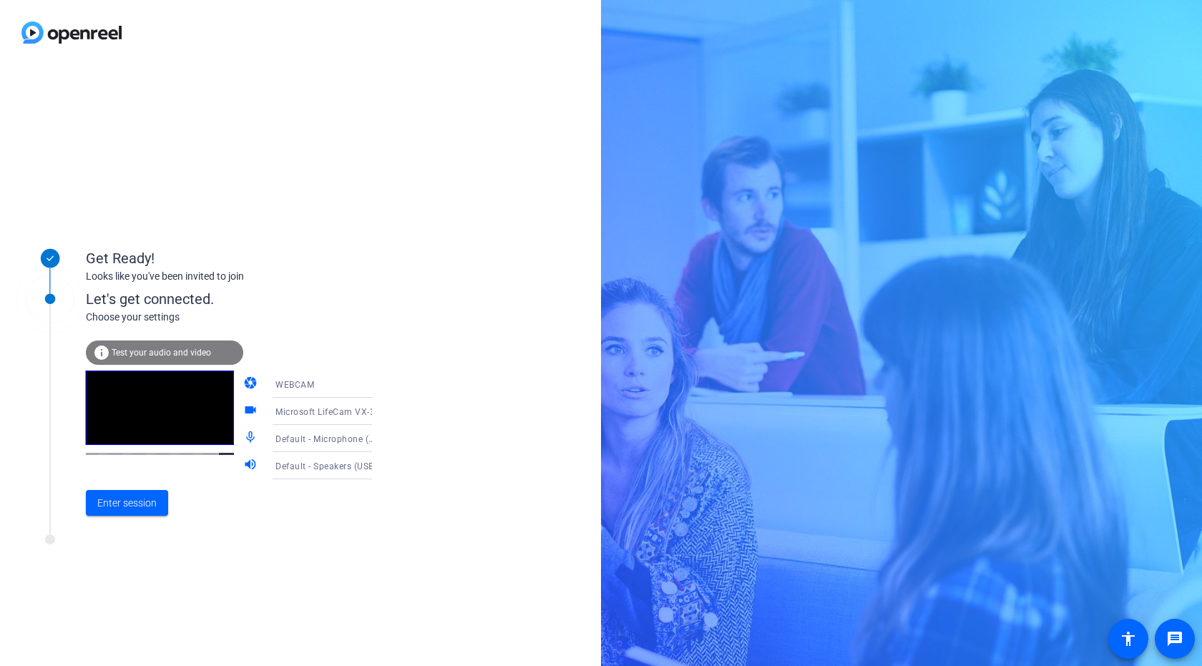
click at [383, 467] on icon at bounding box center [386, 466] width 7 height 4
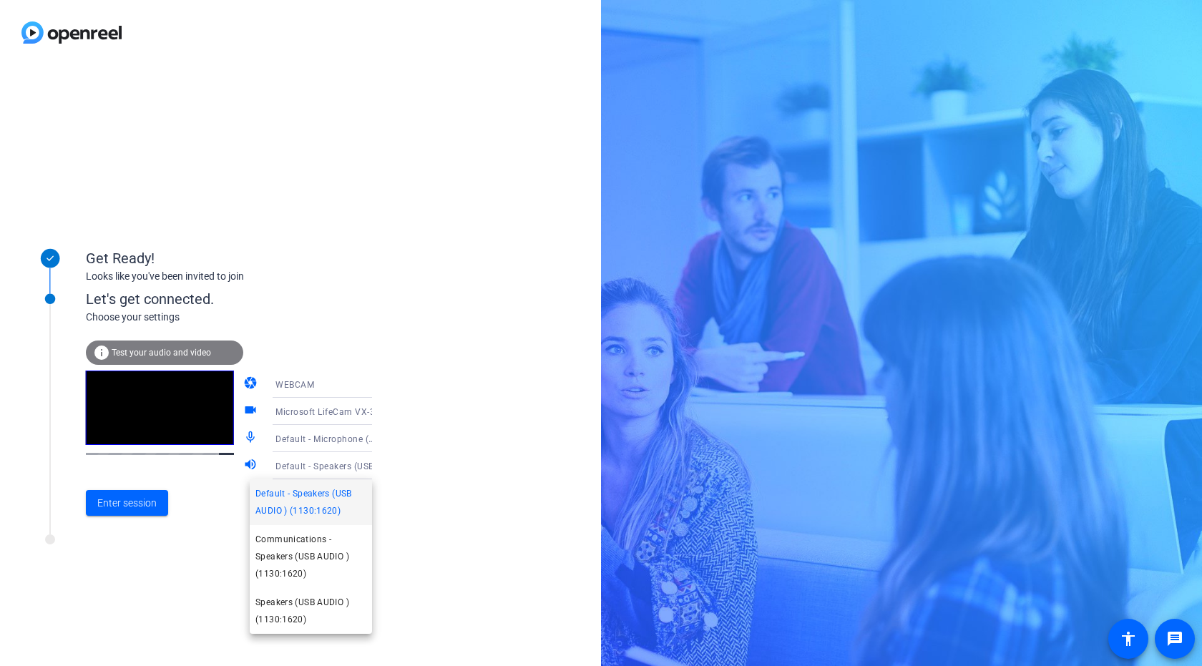
click at [334, 496] on span "Default - Speakers (USB AUDIO ) (1130:1620)" at bounding box center [310, 502] width 111 height 34
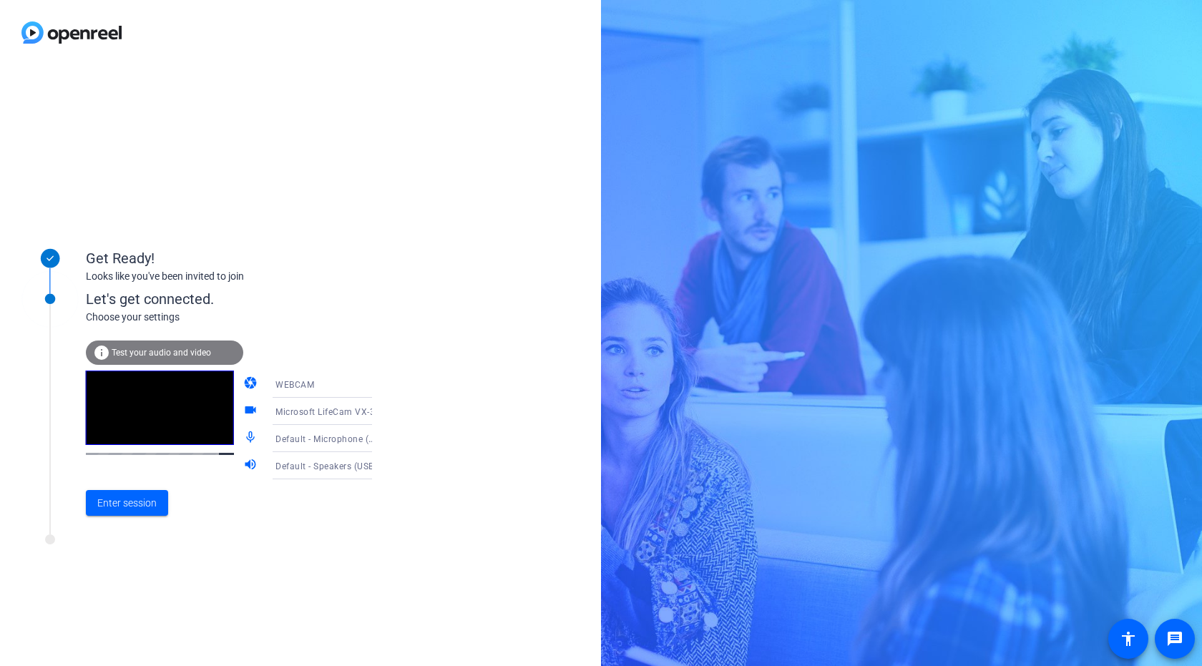
click at [383, 438] on icon at bounding box center [386, 439] width 7 height 4
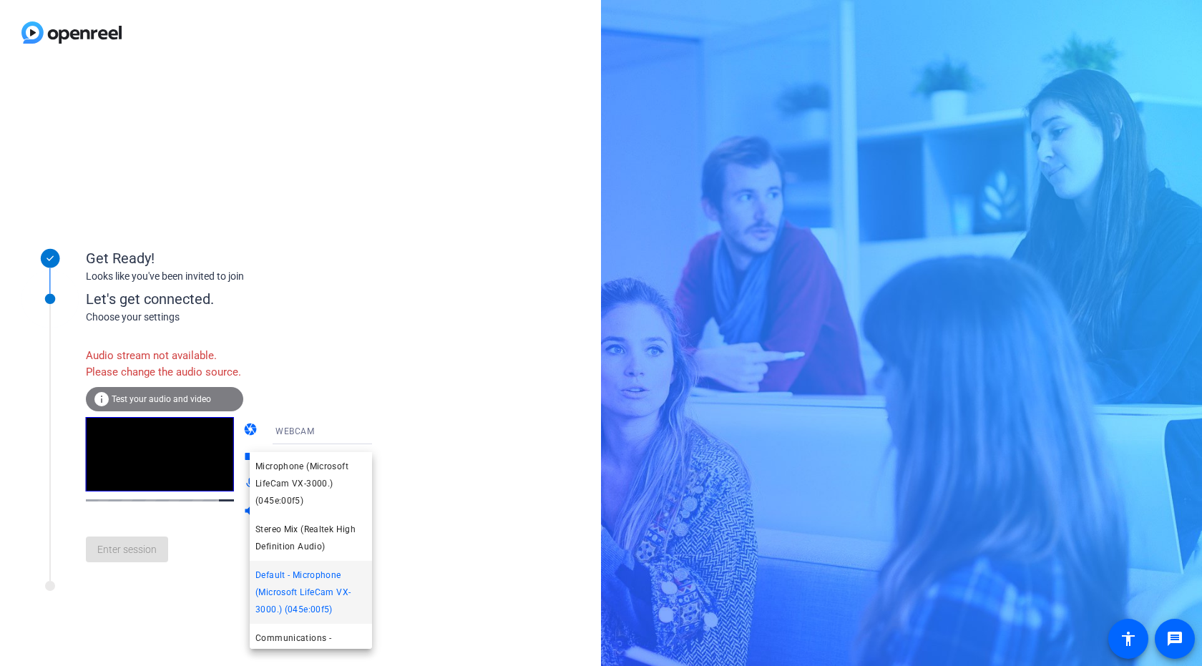
click at [235, 504] on div at bounding box center [601, 333] width 1202 height 666
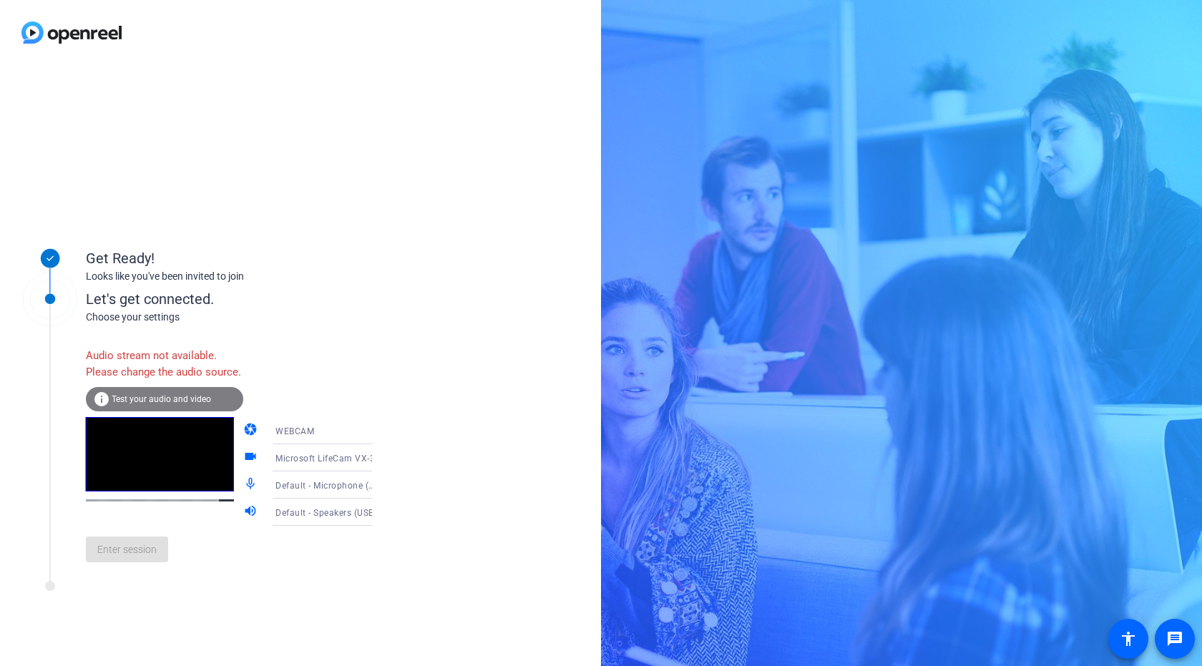
click at [168, 404] on span "Test your audio and video" at bounding box center [161, 399] width 99 height 10
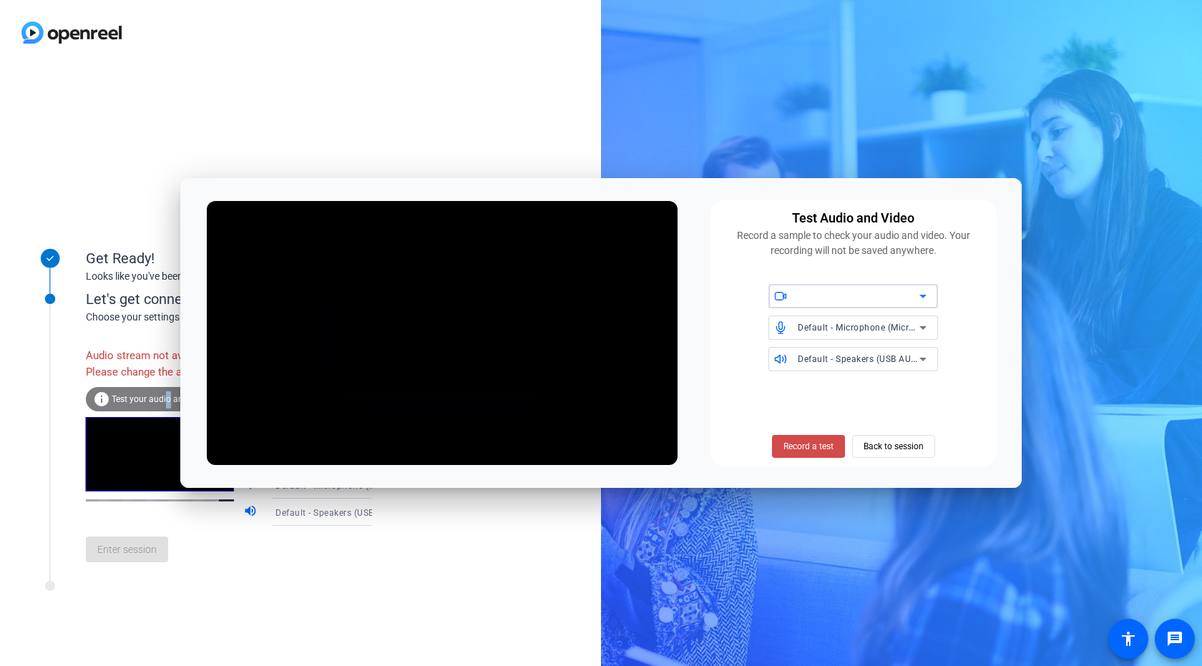
click at [795, 447] on span "Record a test" at bounding box center [808, 446] width 50 height 13
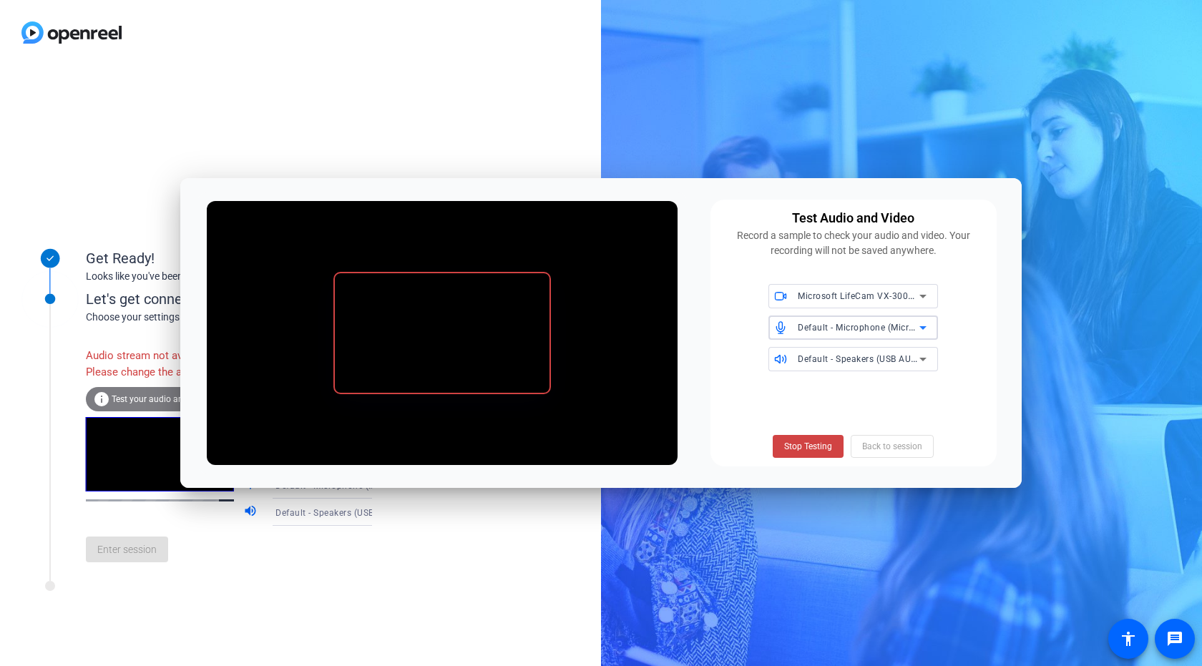
click at [838, 325] on span "Default - Microphone (Microsoft LifeCam VX-3000.) (045e:00f5)" at bounding box center [930, 326] width 266 height 11
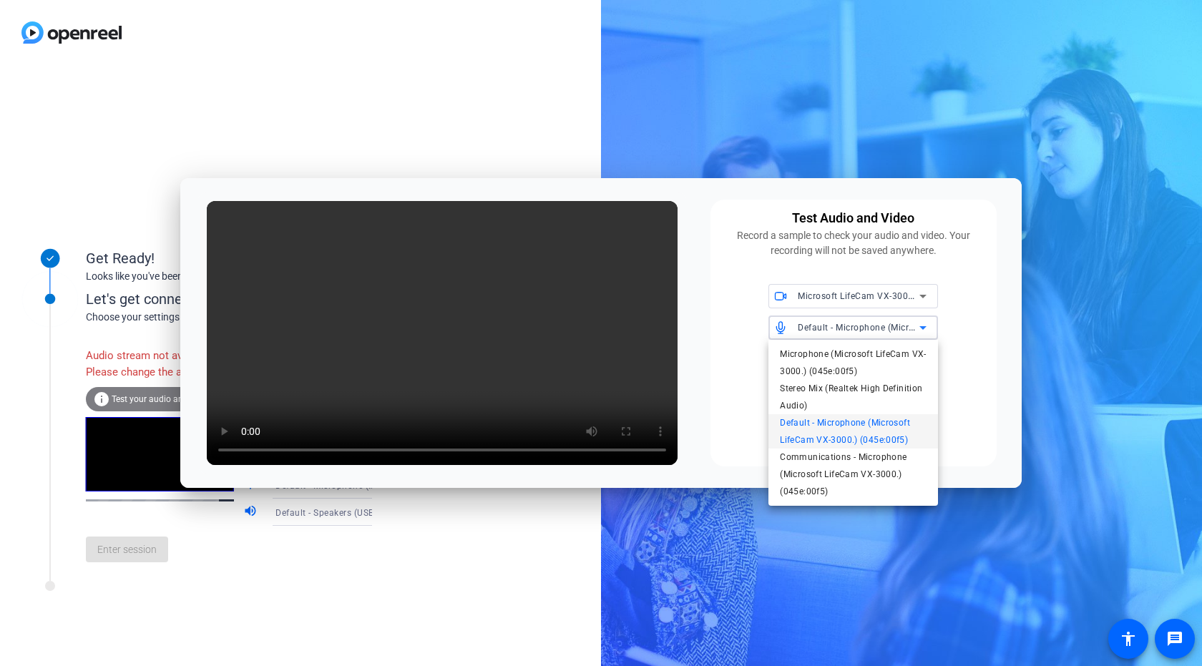
click at [1006, 444] on div at bounding box center [601, 333] width 1202 height 666
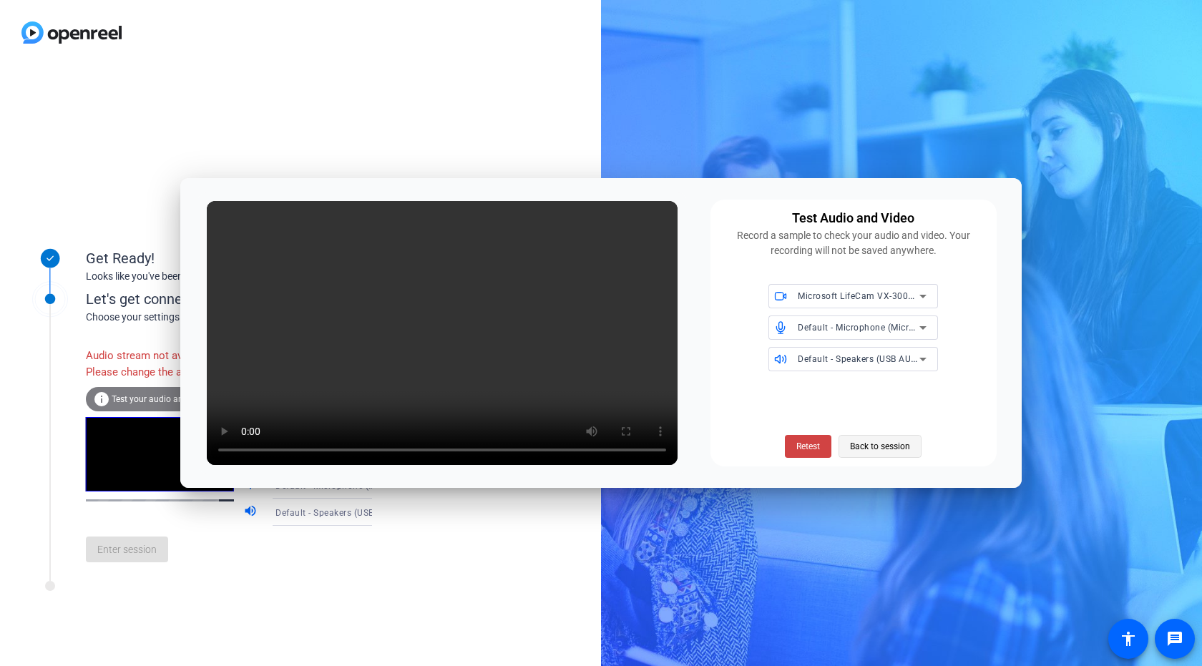
click at [859, 445] on span "Back to session" at bounding box center [880, 446] width 60 height 27
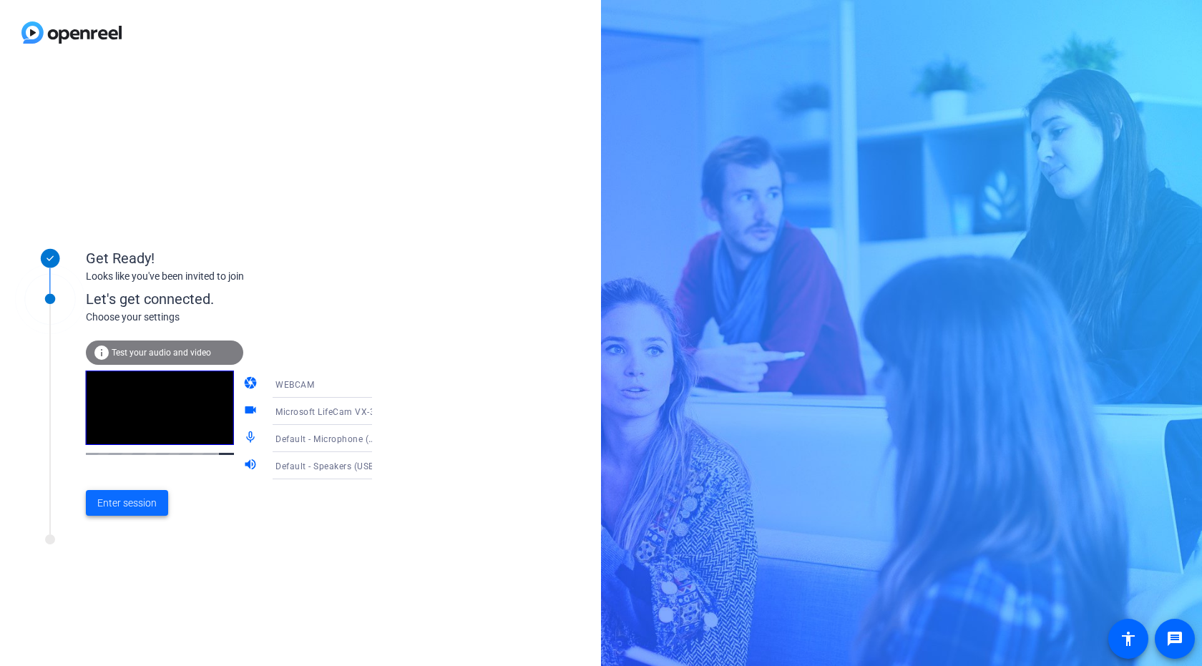
click at [144, 509] on span "Enter session" at bounding box center [126, 503] width 59 height 15
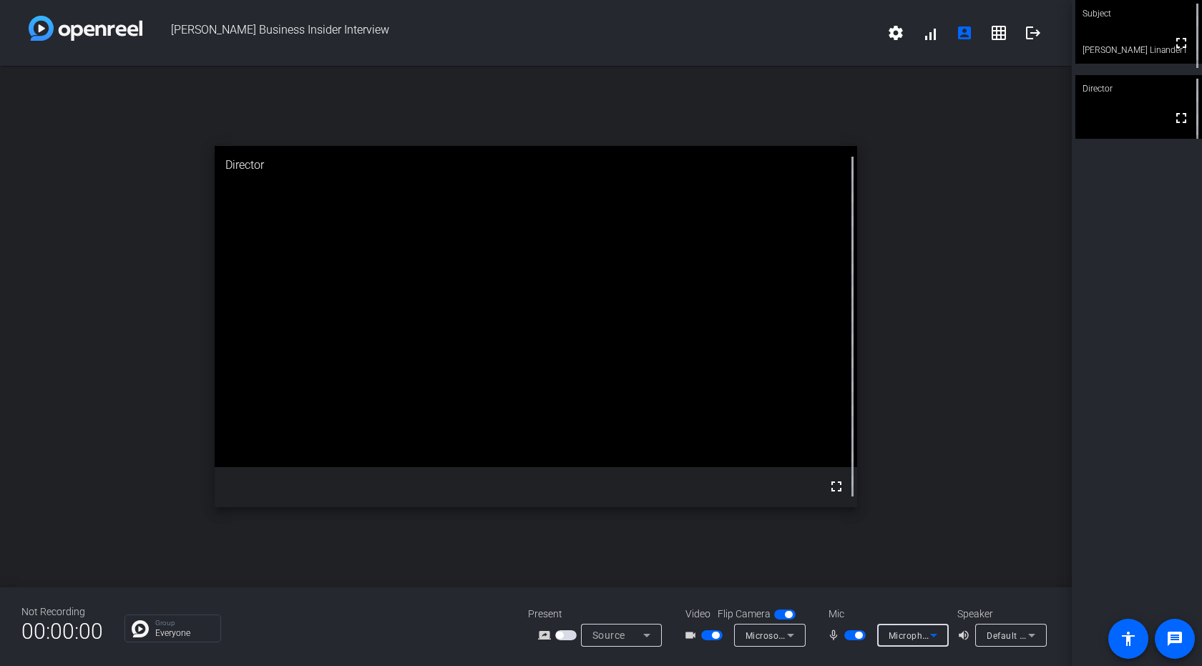
click at [901, 633] on span "Microphone (Microsoft LifeCam VX-3000.) (045e:00f5)" at bounding box center [1002, 634] width 228 height 11
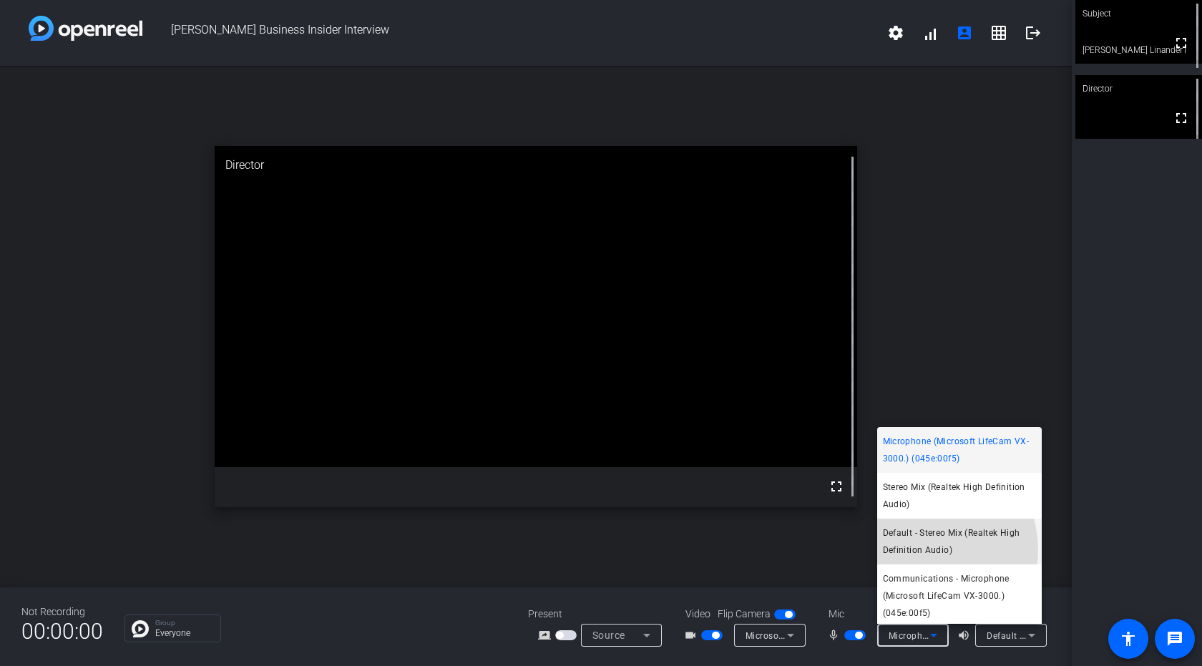
click at [917, 550] on span "Default - Stereo Mix (Realtek High Definition Audio)" at bounding box center [959, 541] width 153 height 34
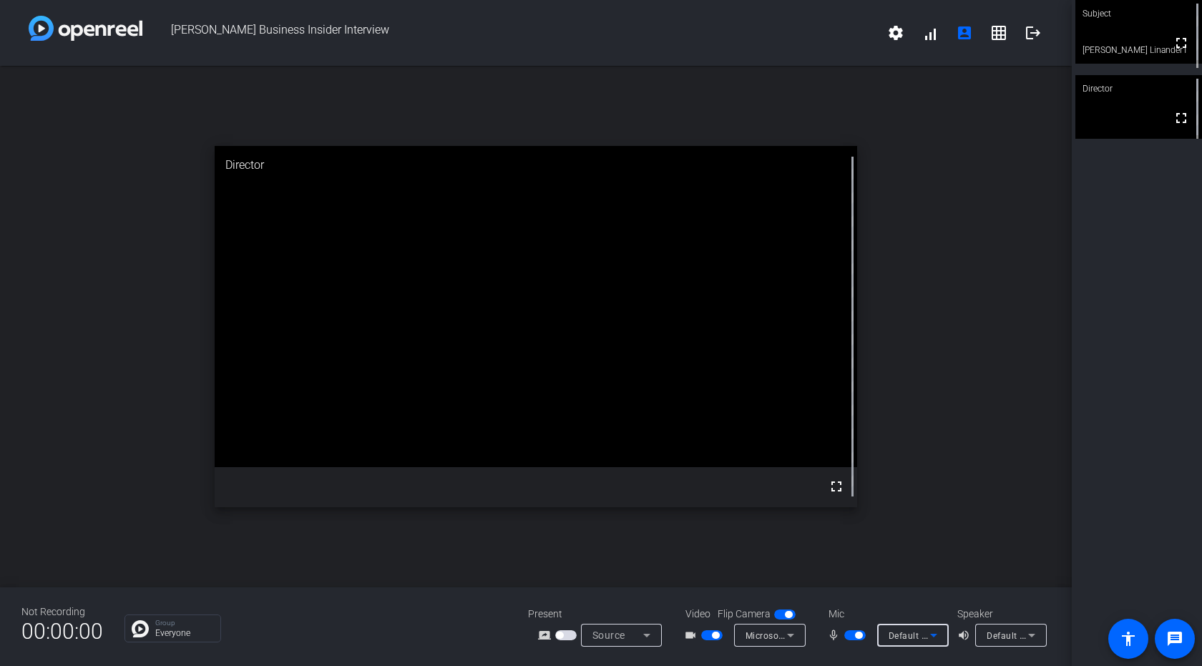
click at [961, 634] on mat-icon "volume_up" at bounding box center [965, 635] width 17 height 17
click at [831, 637] on mat-icon "mic_none" at bounding box center [835, 635] width 17 height 17
click at [844, 632] on span "button" at bounding box center [854, 635] width 21 height 10
click at [850, 634] on span "button" at bounding box center [848, 635] width 7 height 7
click at [900, 31] on mat-icon "settings" at bounding box center [895, 32] width 17 height 17
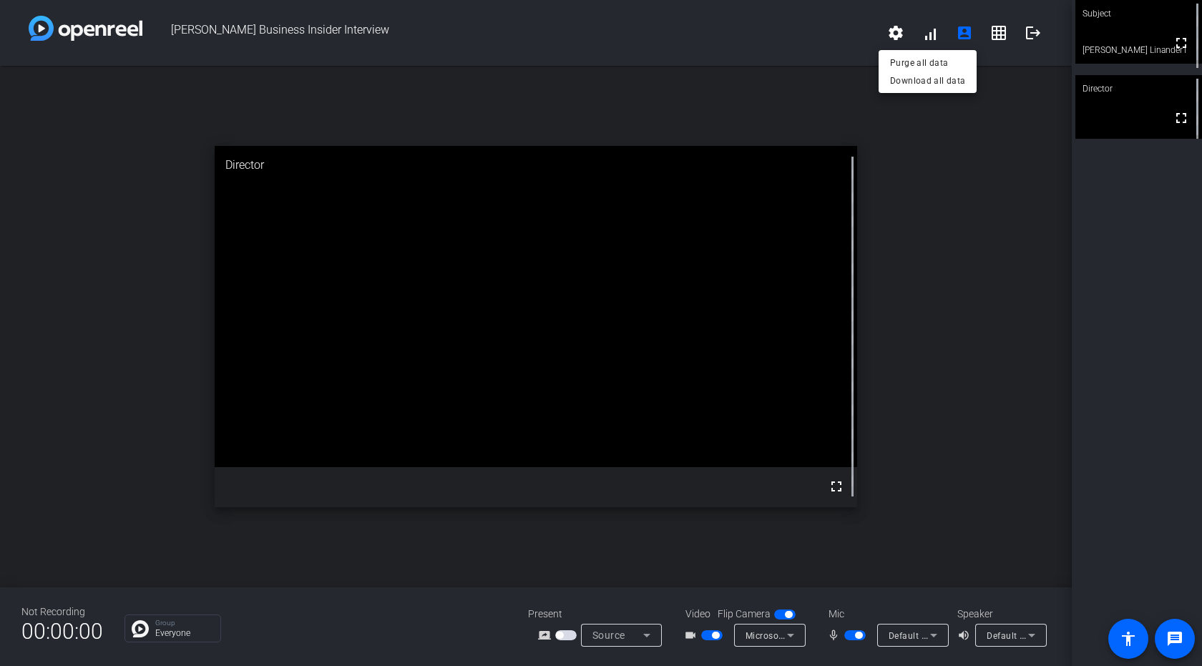
click at [902, 29] on div at bounding box center [601, 333] width 1202 height 666
click at [1036, 36] on mat-icon "logout" at bounding box center [1032, 32] width 17 height 17
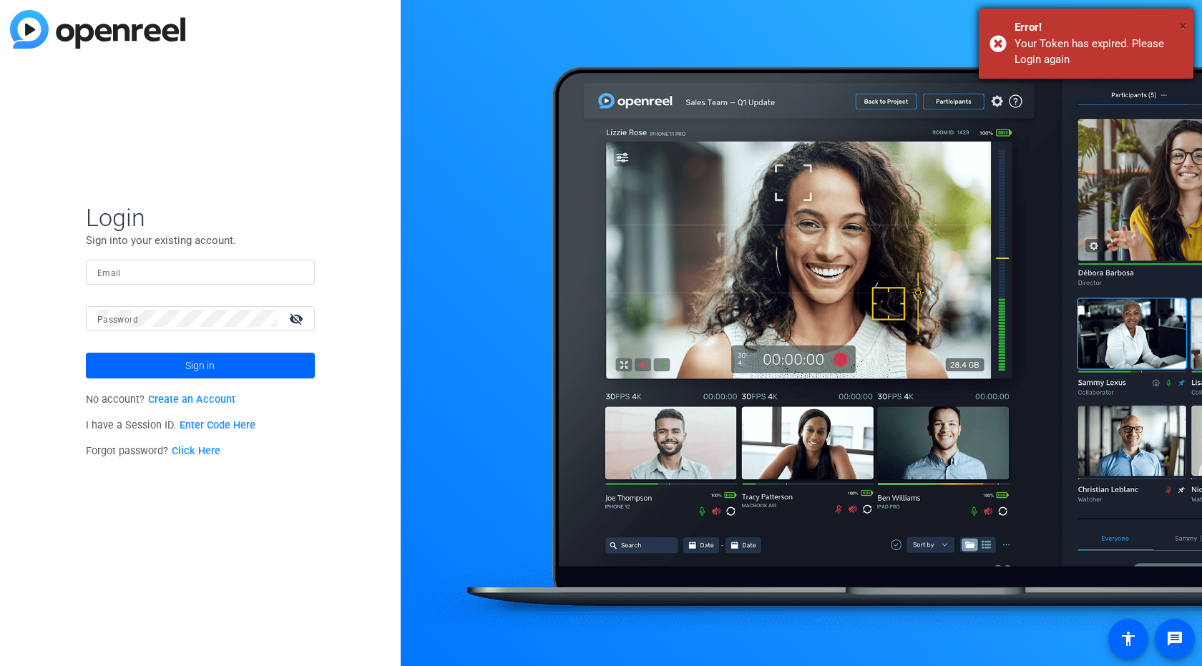
click at [1182, 22] on span "×" at bounding box center [1183, 25] width 8 height 17
